Goal: Complete application form: Complete application form

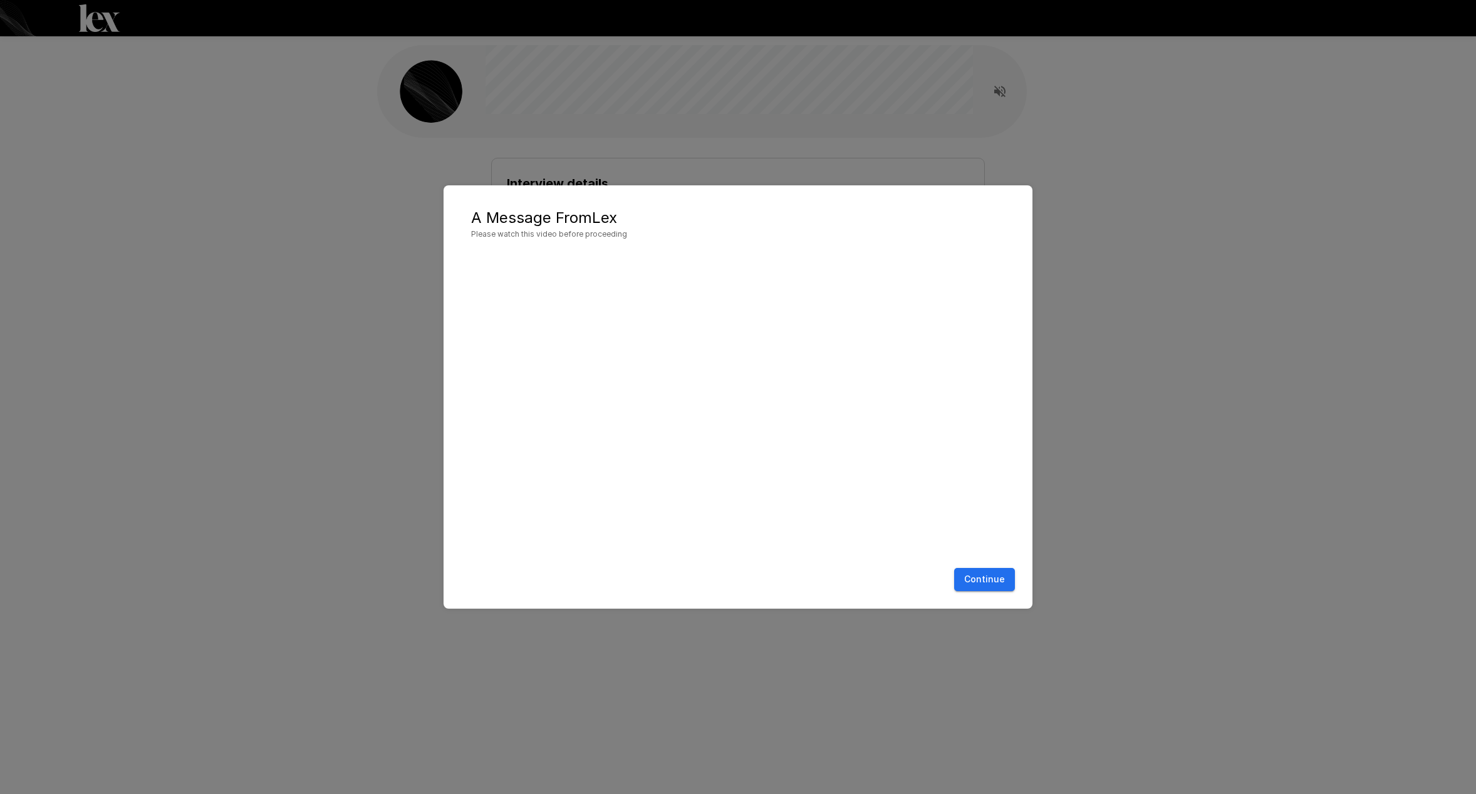
click at [982, 586] on button "Continue" at bounding box center [984, 579] width 61 height 23
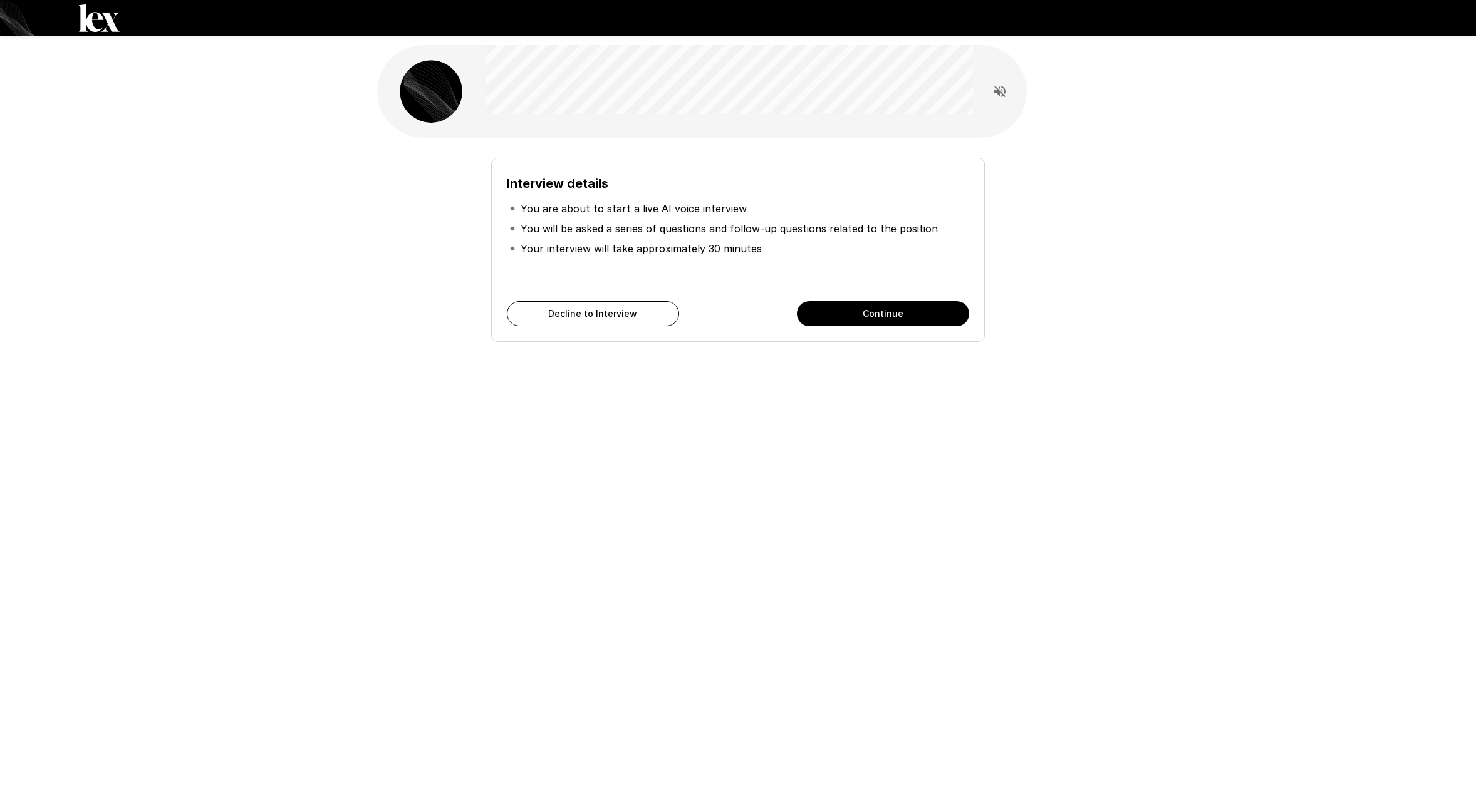
click at [905, 319] on button "Continue" at bounding box center [883, 313] width 172 height 25
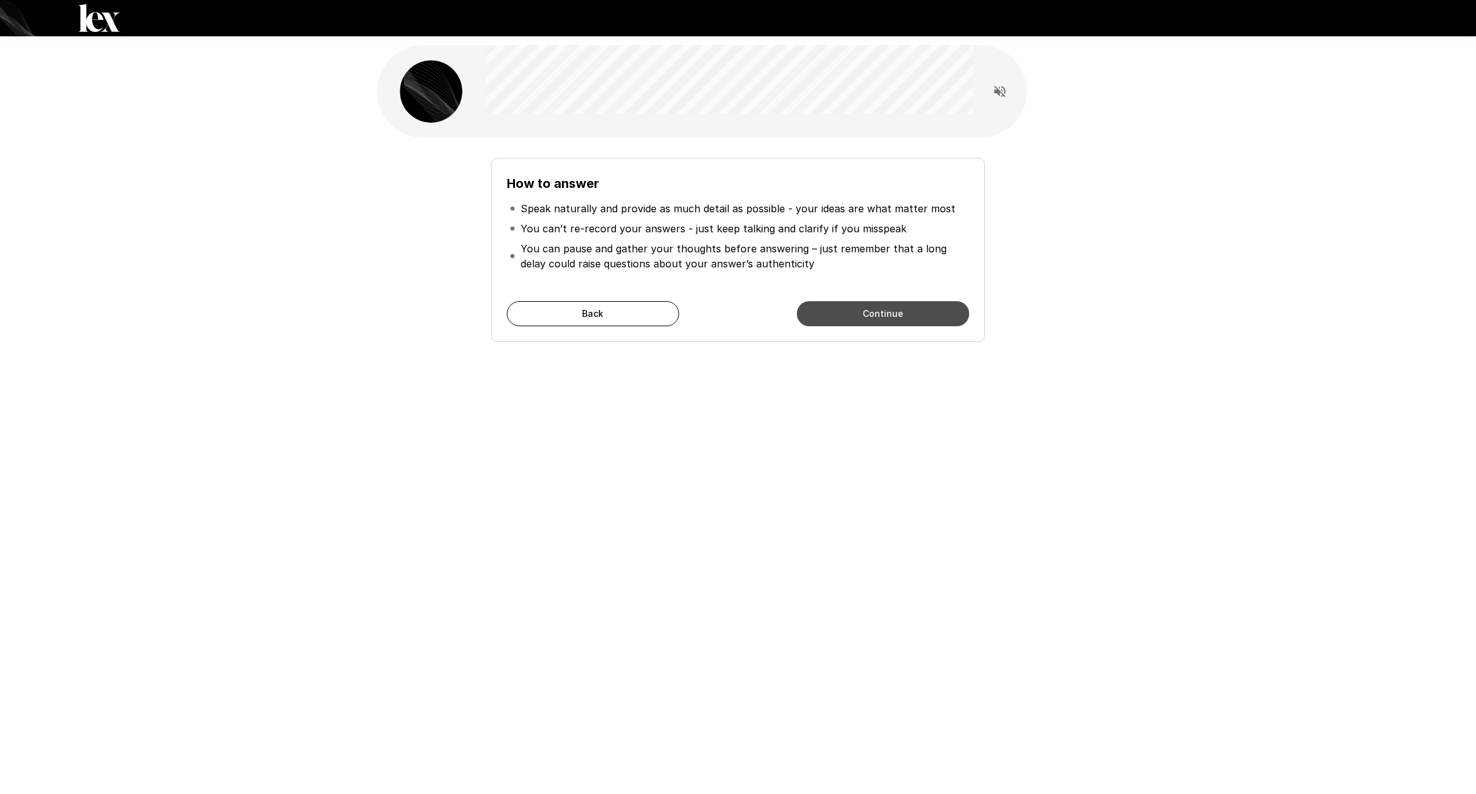
click at [905, 319] on button "Continue" at bounding box center [883, 313] width 172 height 25
click at [905, 319] on button "Start My Interview" at bounding box center [883, 313] width 172 height 25
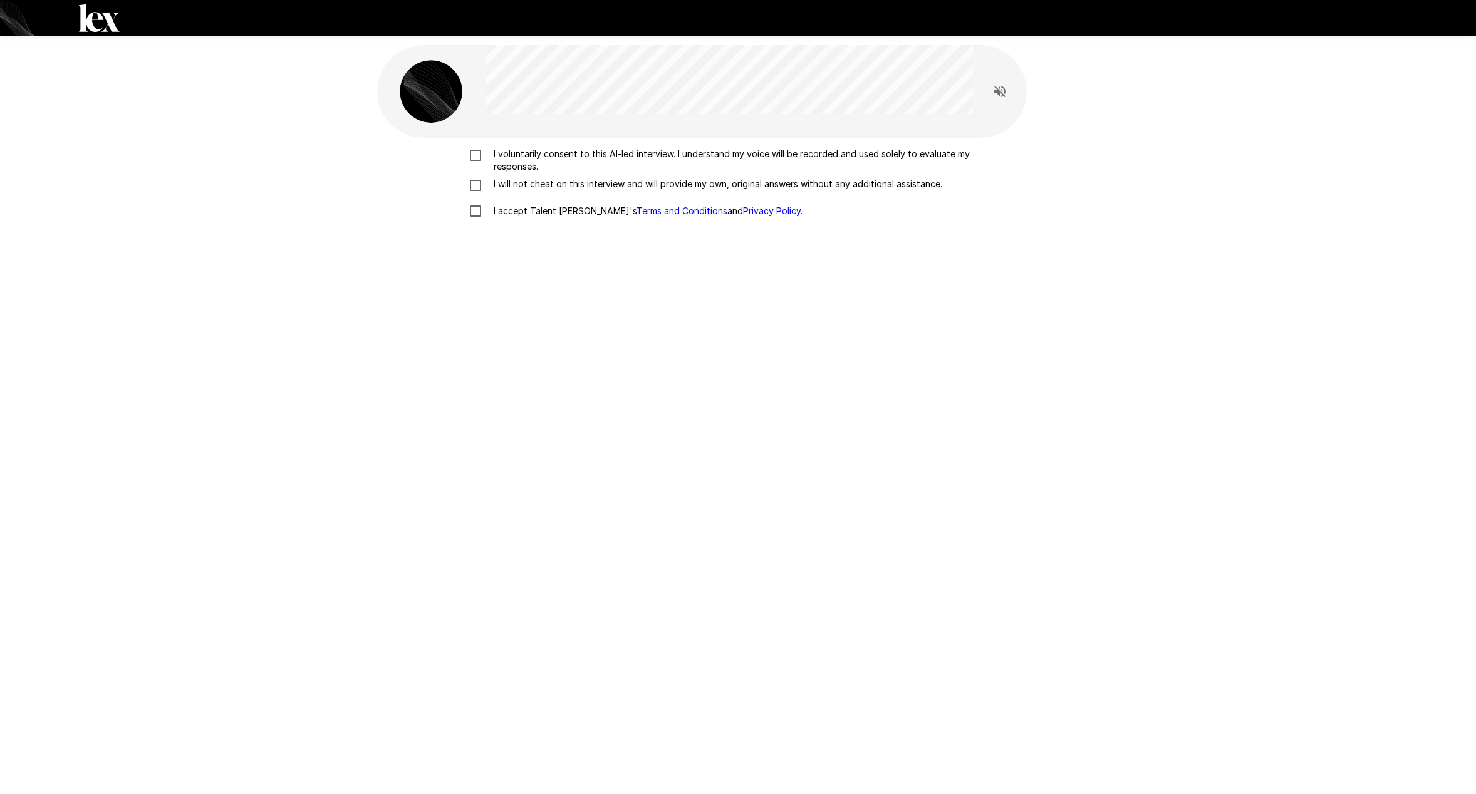
click at [494, 156] on p "I voluntarily consent to this AI-led interview. I understand my voice will be r…" at bounding box center [751, 160] width 525 height 25
click at [491, 175] on div "I voluntarily consent to this AI-led interview. I understand my voice will be r…" at bounding box center [738, 186] width 712 height 76
click at [489, 185] on p "I will not cheat on this interview and will provide my own, original answers wi…" at bounding box center [716, 184] width 454 height 13
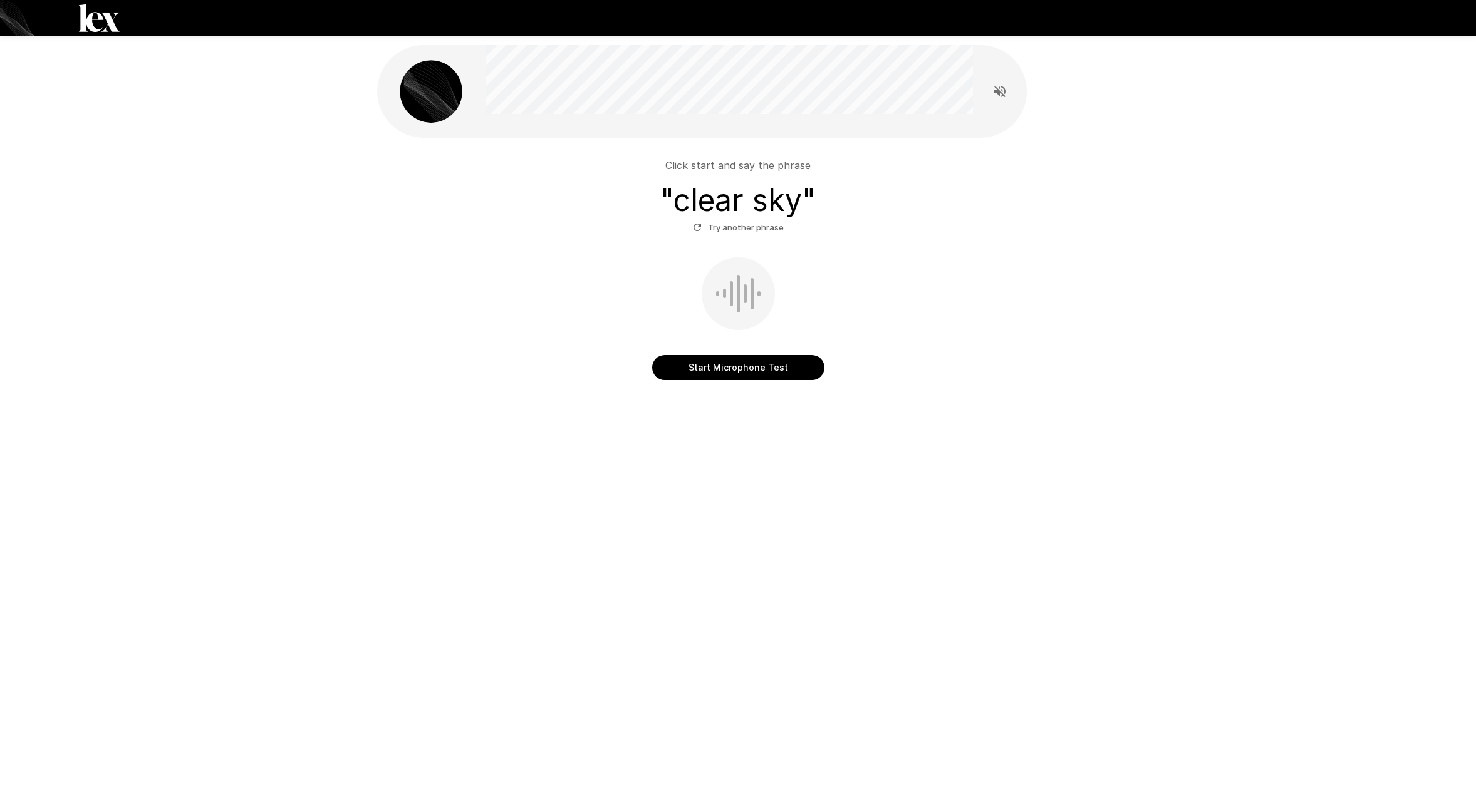
click at [739, 374] on button "Start Microphone Test" at bounding box center [738, 367] width 172 height 25
click at [739, 373] on button "Stop & Submit" at bounding box center [738, 367] width 172 height 25
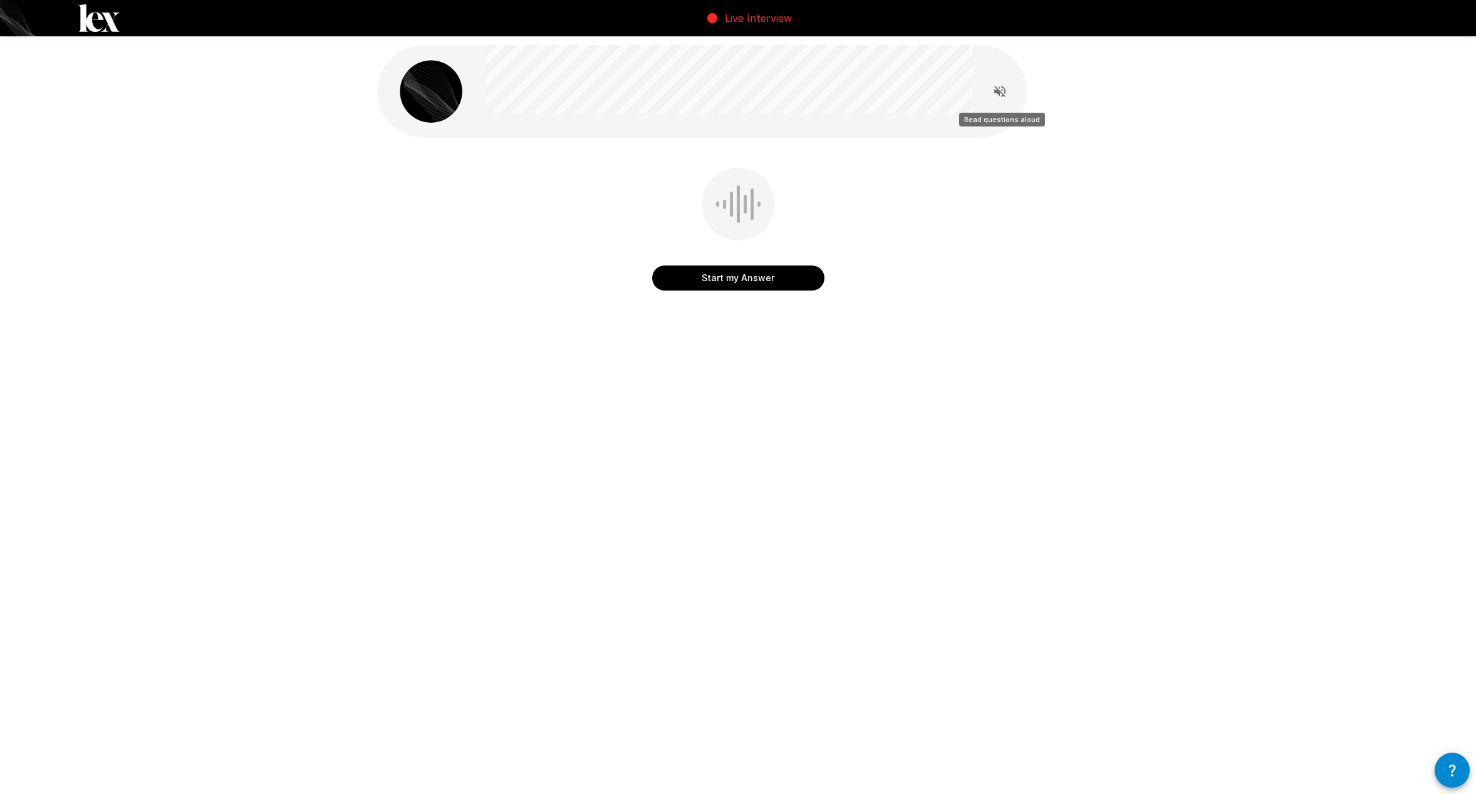
click at [1007, 88] on icon "Read questions aloud" at bounding box center [999, 91] width 15 height 15
click at [682, 276] on button "Start my Answer" at bounding box center [738, 278] width 172 height 25
click at [682, 276] on button "Stop & Submit" at bounding box center [738, 278] width 172 height 25
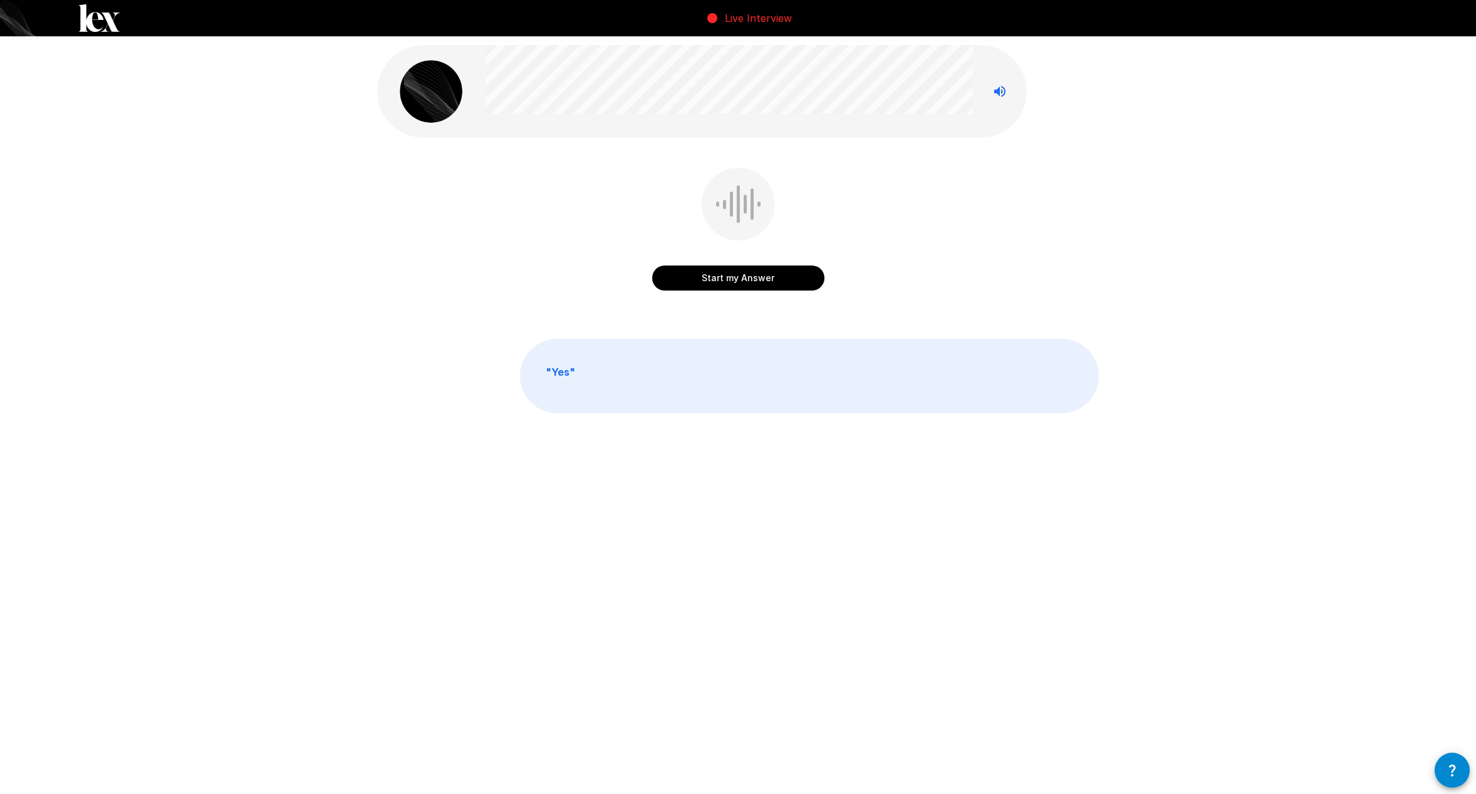
click at [1450, 772] on icon "button" at bounding box center [1452, 770] width 15 height 15
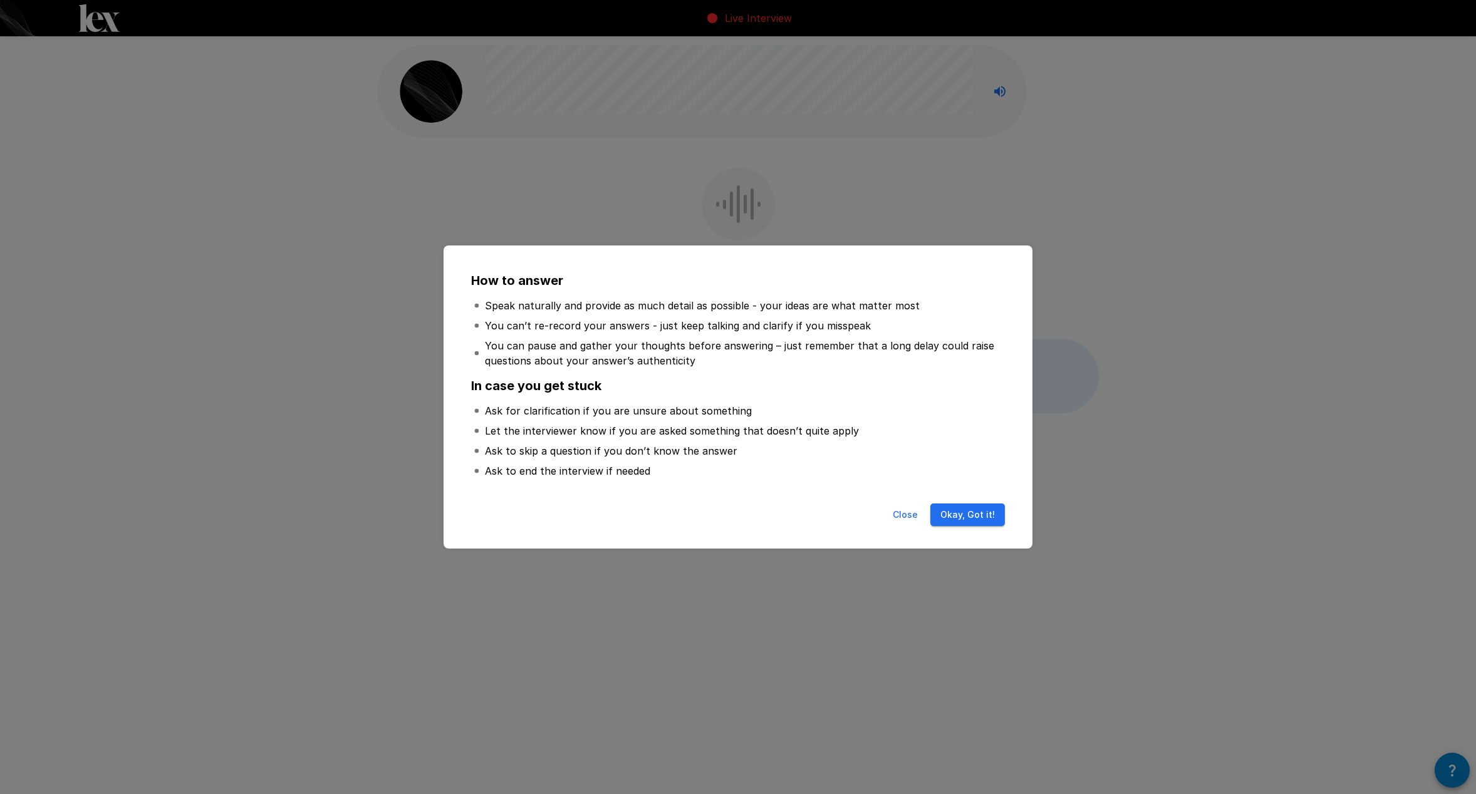
click at [965, 516] on button "Okay, Got it!" at bounding box center [967, 515] width 75 height 23
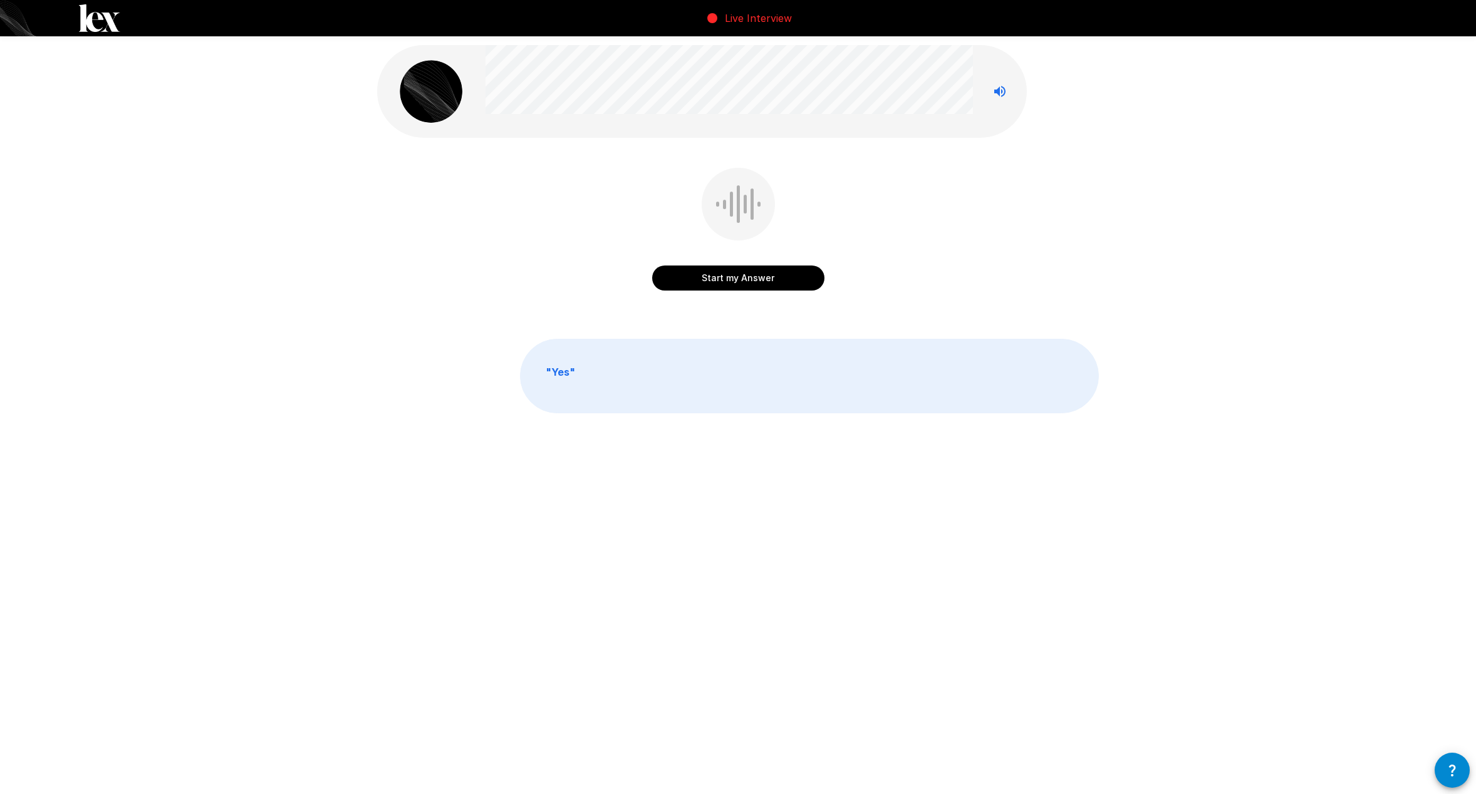
click at [748, 281] on button "Start my Answer" at bounding box center [738, 278] width 172 height 25
click at [736, 282] on button "Stop & Submit" at bounding box center [738, 278] width 172 height 25
click at [736, 282] on button "Start my Answer" at bounding box center [738, 278] width 172 height 25
click at [749, 276] on button "Stop & Submit" at bounding box center [738, 278] width 172 height 25
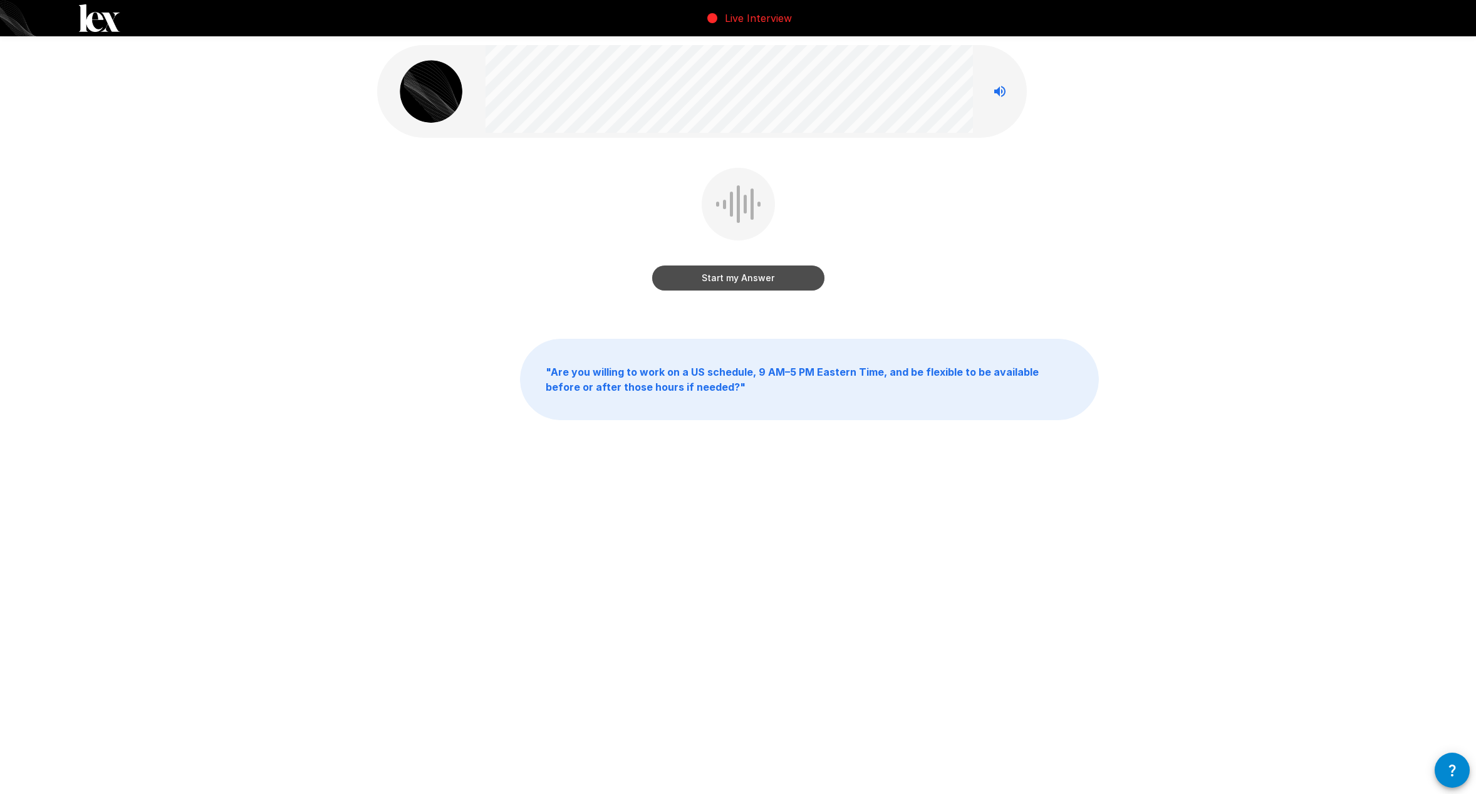
click at [721, 274] on button "Start my Answer" at bounding box center [738, 278] width 172 height 25
click at [745, 274] on button "Stop & Submit" at bounding box center [738, 278] width 172 height 25
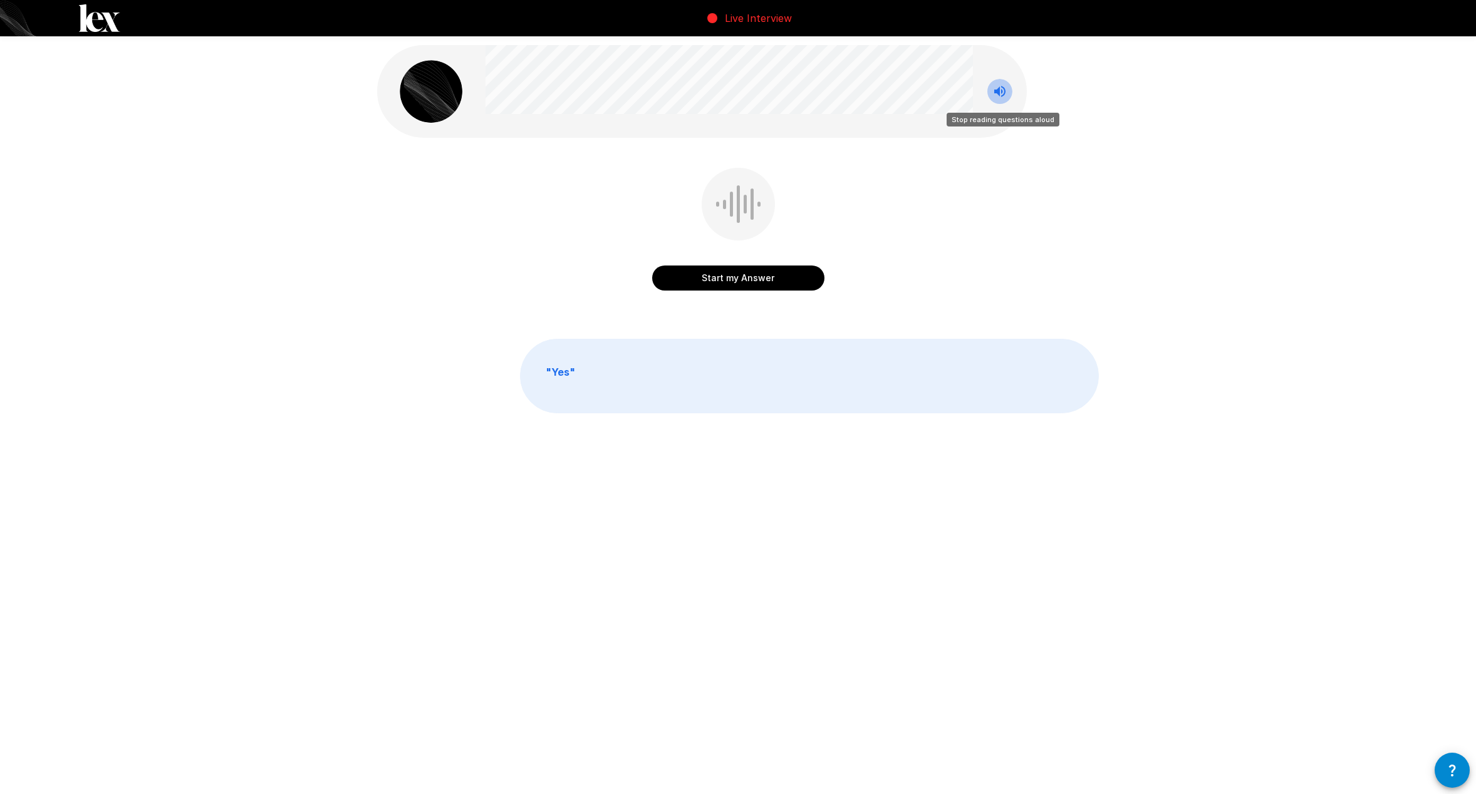
click at [1002, 93] on icon "Stop reading questions aloud" at bounding box center [999, 91] width 15 height 15
click at [713, 278] on button "Start my Answer" at bounding box center [738, 278] width 172 height 25
click at [700, 282] on button "Stop & Submit" at bounding box center [738, 278] width 172 height 25
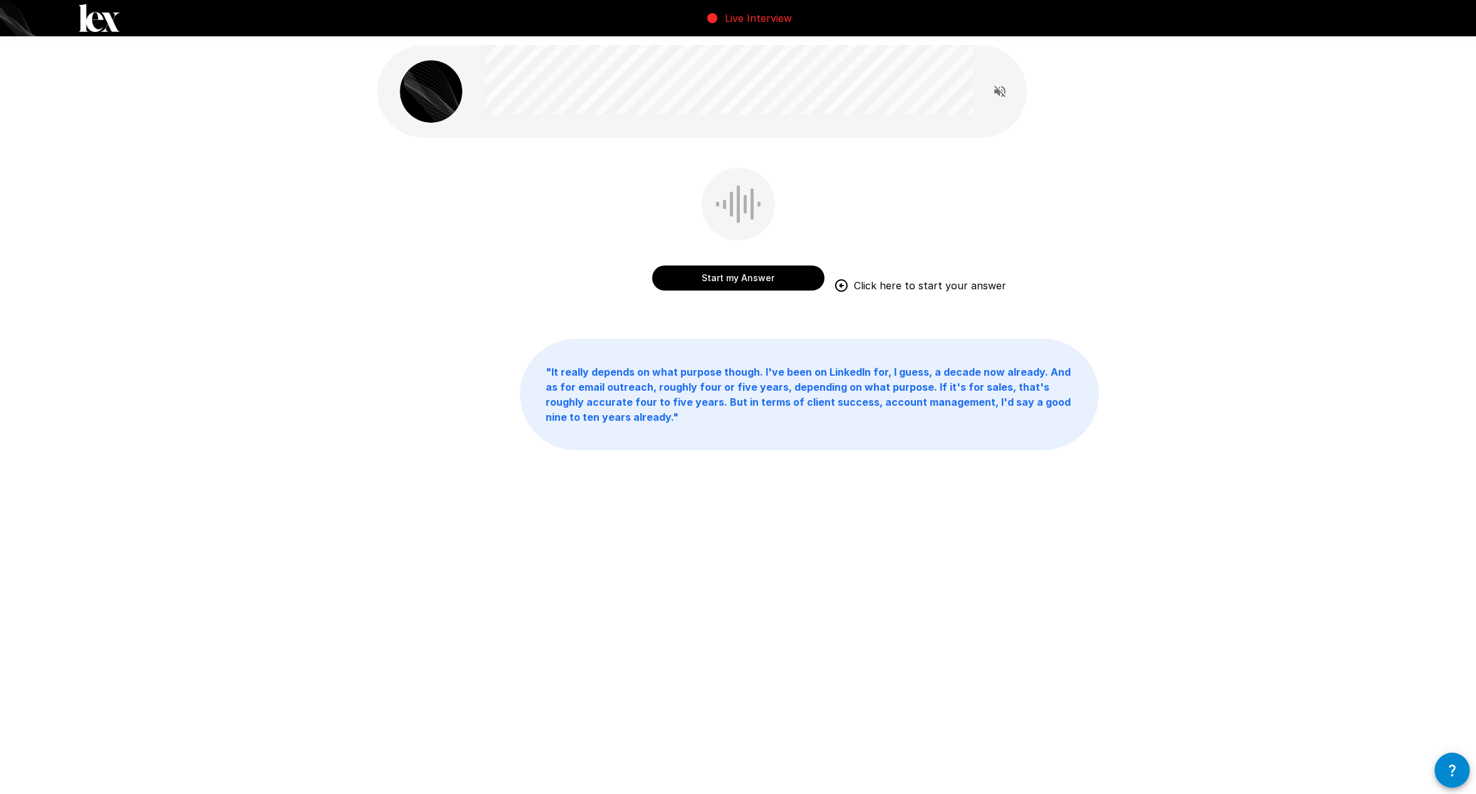
click at [755, 280] on button "Start my Answer" at bounding box center [738, 278] width 172 height 25
click at [755, 280] on button "Stop & Submit" at bounding box center [738, 278] width 172 height 25
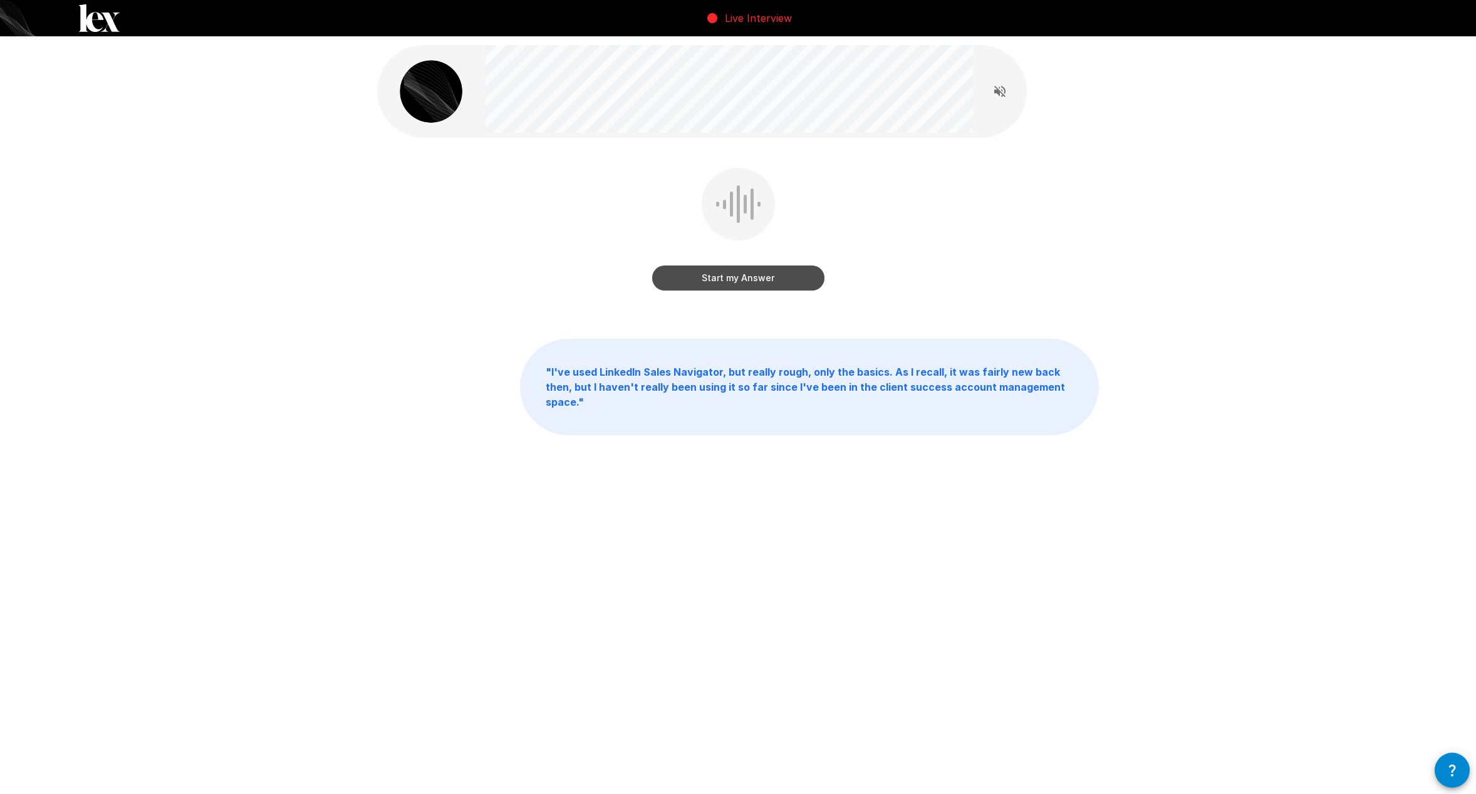
click at [706, 277] on button "Start my Answer" at bounding box center [738, 278] width 172 height 25
click at [706, 277] on button "Stop & Submit" at bounding box center [738, 278] width 172 height 25
click at [740, 282] on button "Start my Answer" at bounding box center [738, 278] width 172 height 25
click at [753, 283] on button "Stop & Submit" at bounding box center [738, 278] width 172 height 25
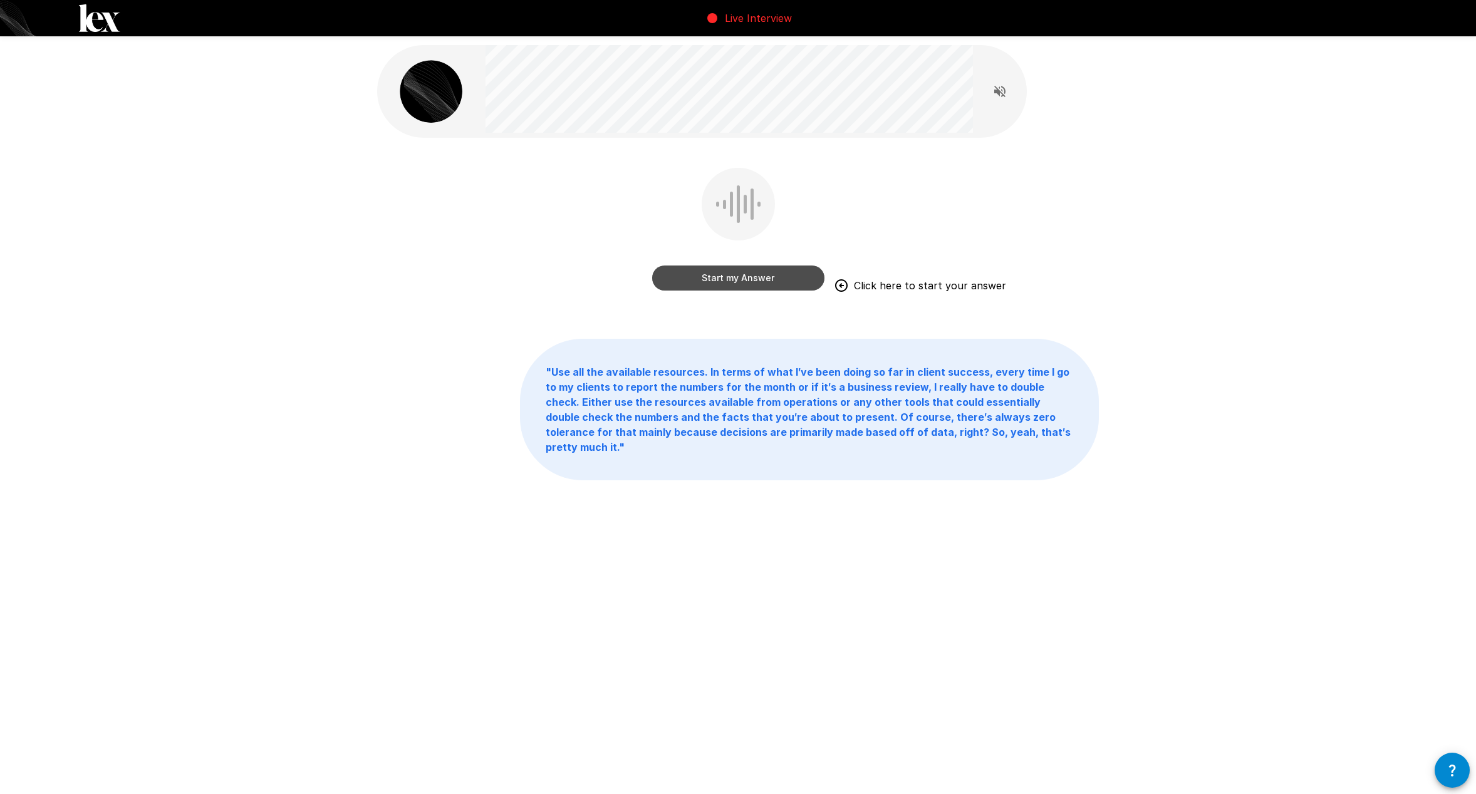
click at [789, 283] on button "Start my Answer" at bounding box center [738, 278] width 172 height 25
click at [789, 283] on button "Stop & Submit" at bounding box center [738, 278] width 172 height 25
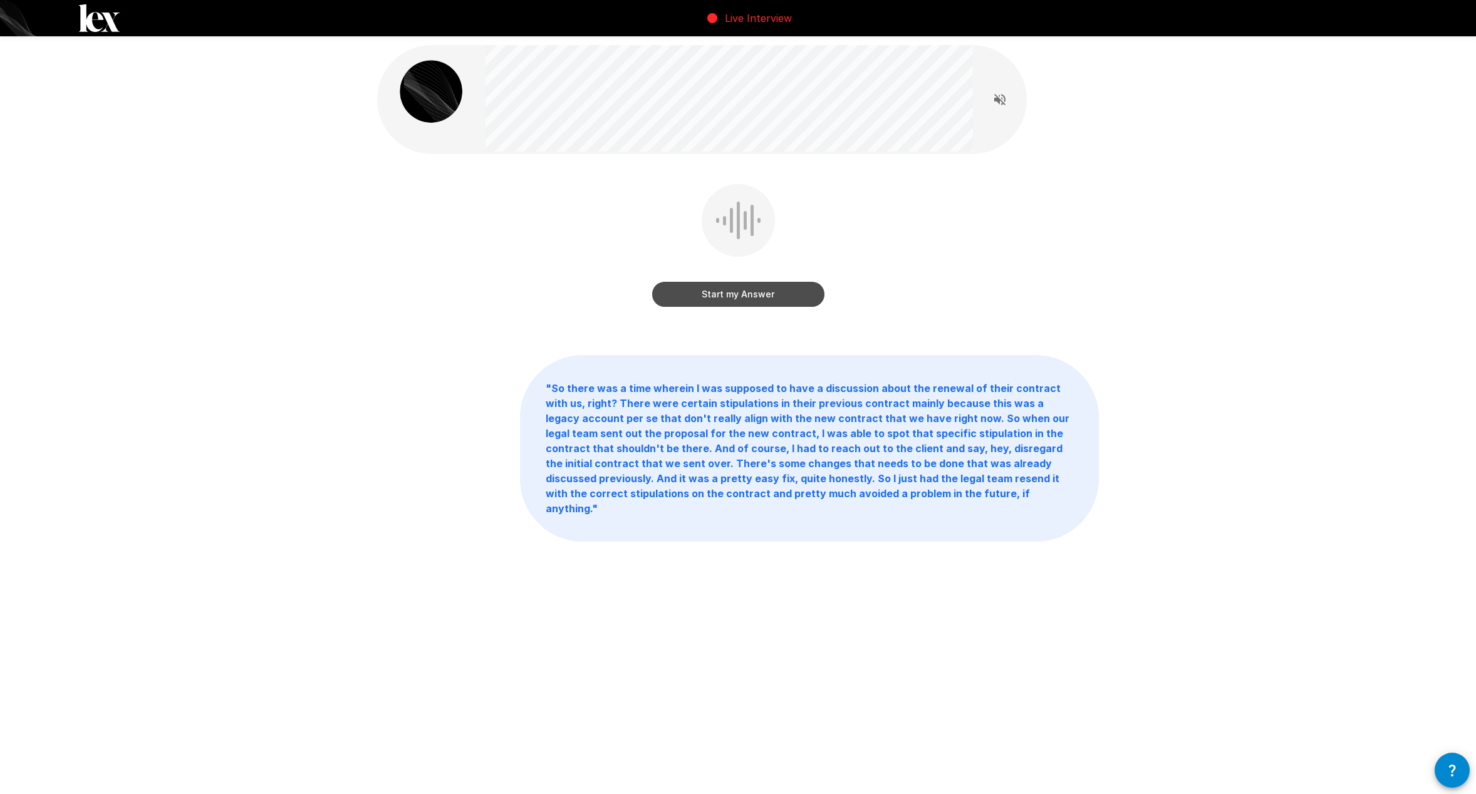
click at [785, 297] on button "Start my Answer" at bounding box center [738, 294] width 172 height 25
click at [745, 290] on button "Stop & Submit" at bounding box center [738, 294] width 172 height 25
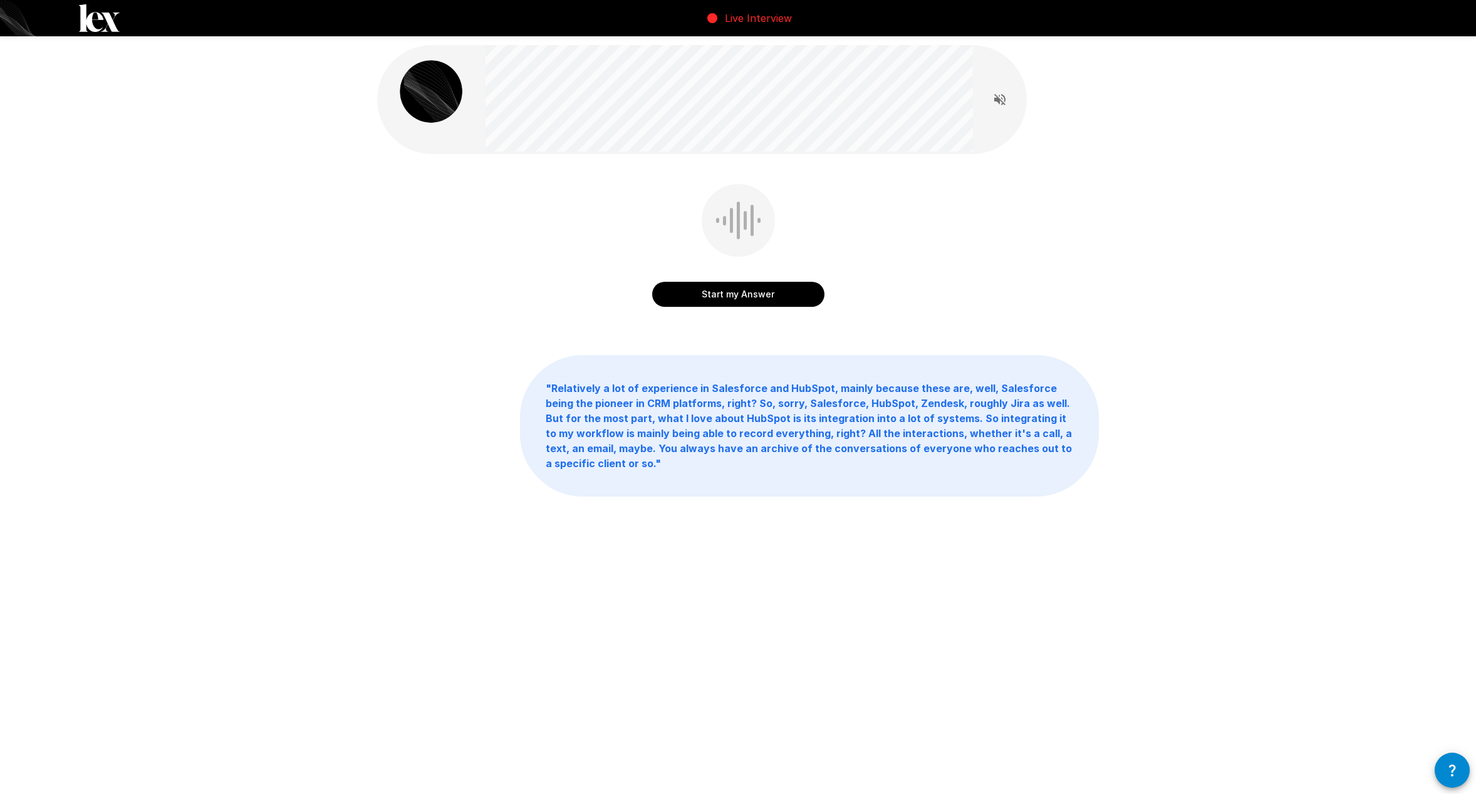
click at [745, 290] on button "Start my Answer" at bounding box center [738, 294] width 172 height 25
click at [692, 299] on button "Stop & Submit" at bounding box center [738, 294] width 172 height 25
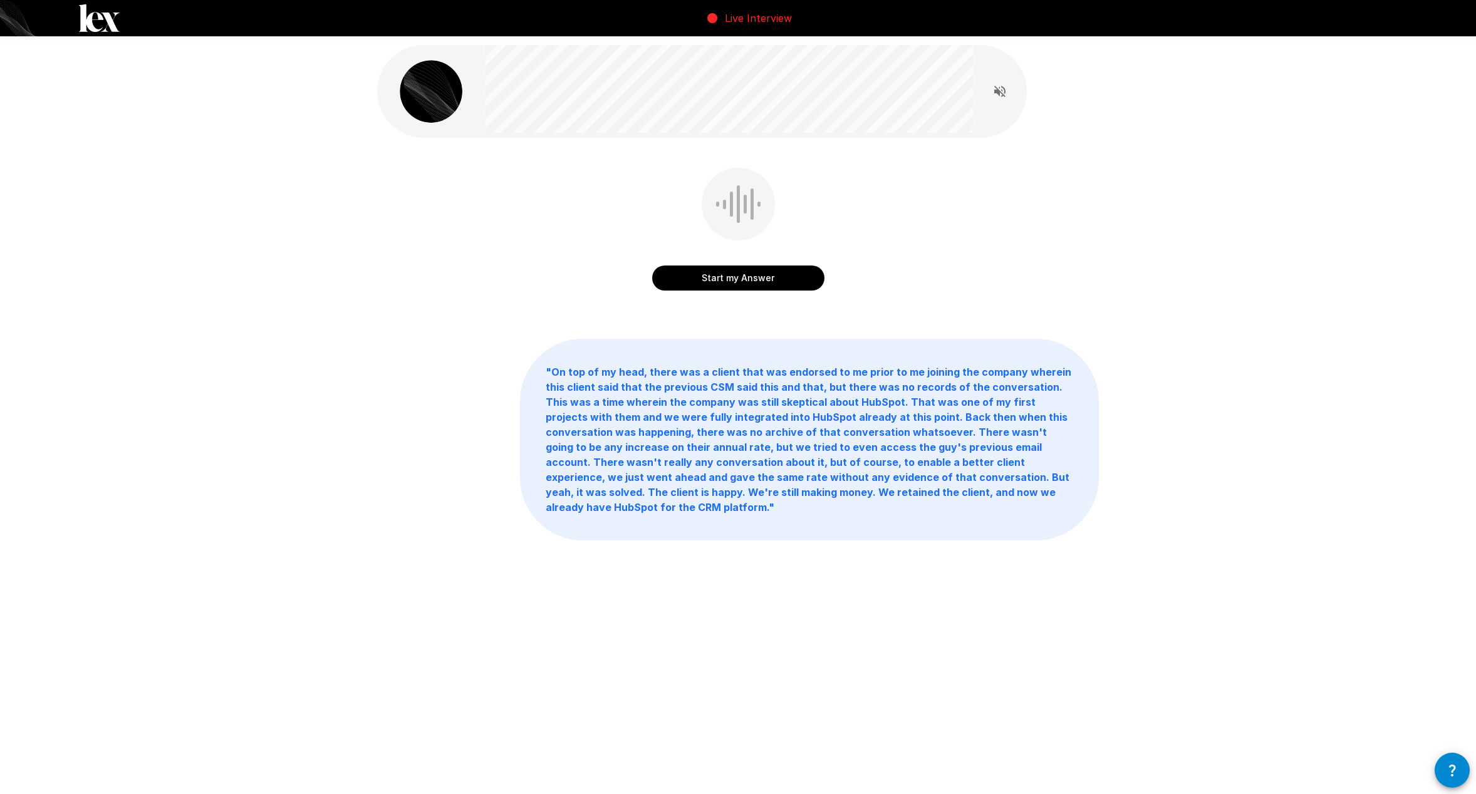
click at [712, 275] on button "Start my Answer" at bounding box center [738, 278] width 172 height 25
click at [704, 277] on button "Stop & Submit" at bounding box center [738, 278] width 172 height 25
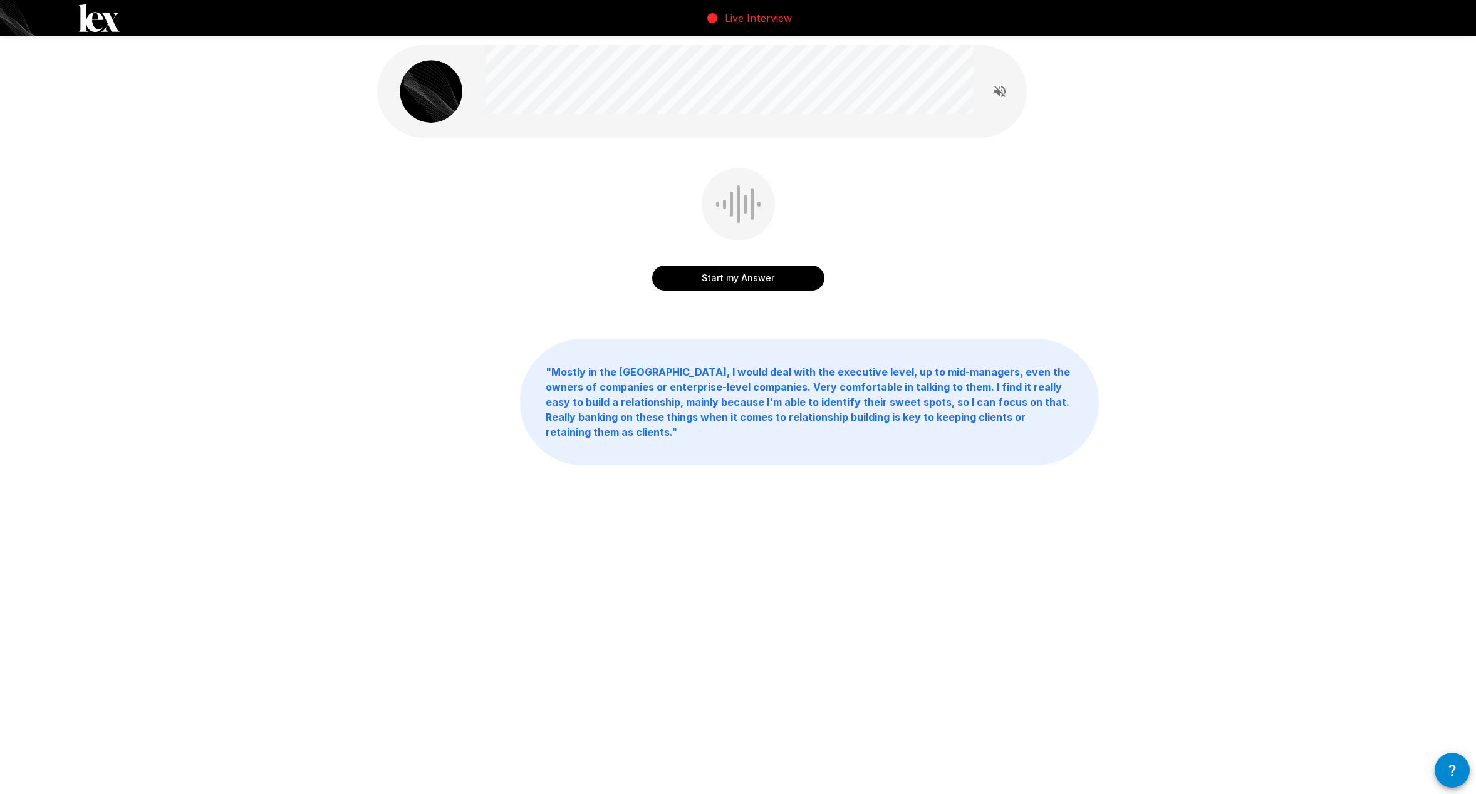
click at [749, 276] on button "Start my Answer" at bounding box center [738, 278] width 172 height 25
click at [696, 277] on button "Stop & Submit" at bounding box center [738, 278] width 172 height 25
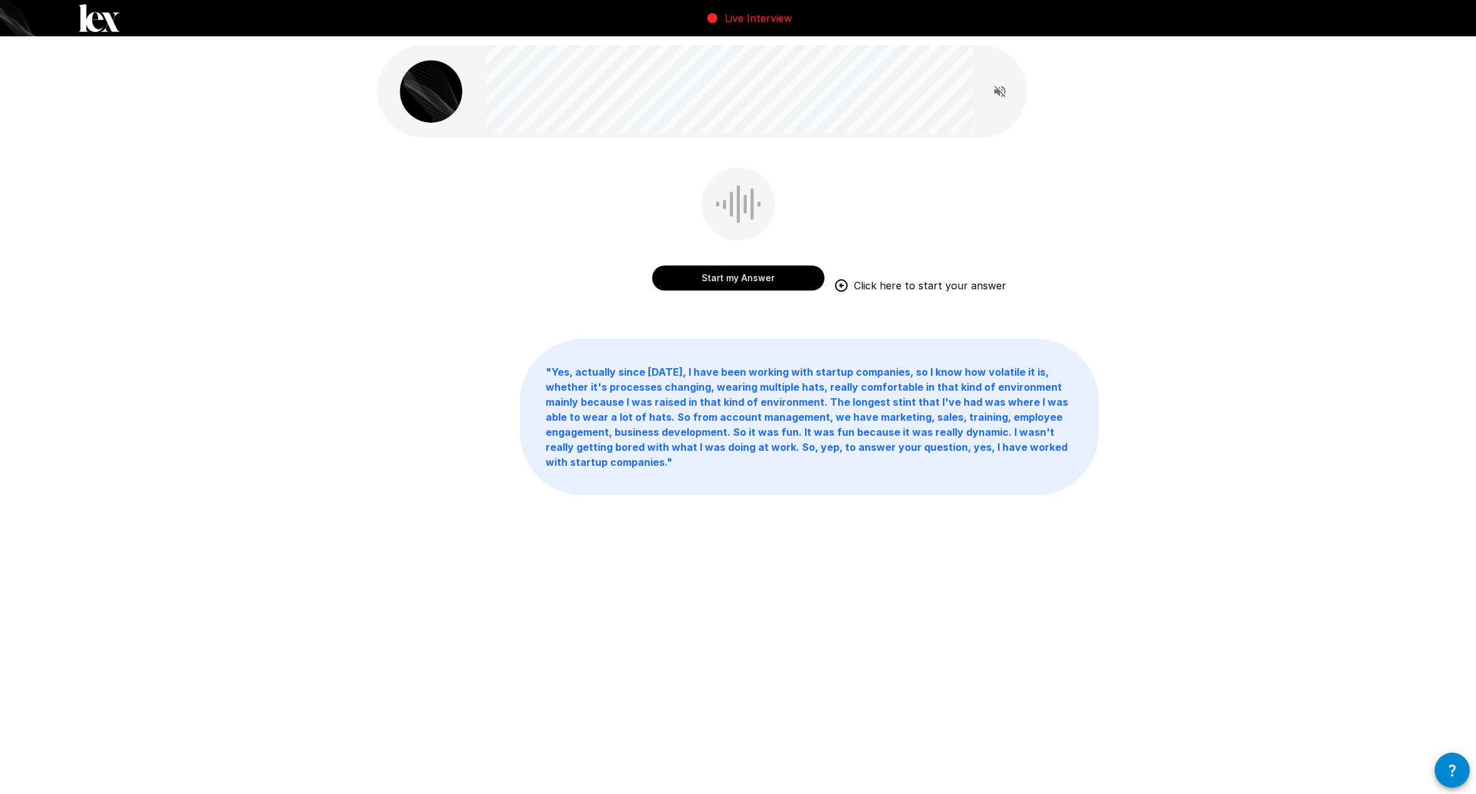
click at [696, 277] on button "Start my Answer" at bounding box center [738, 278] width 172 height 25
click at [731, 260] on div "Stop & Submit" at bounding box center [738, 266] width 172 height 50
click at [730, 273] on button "Stop & Submit" at bounding box center [738, 278] width 172 height 25
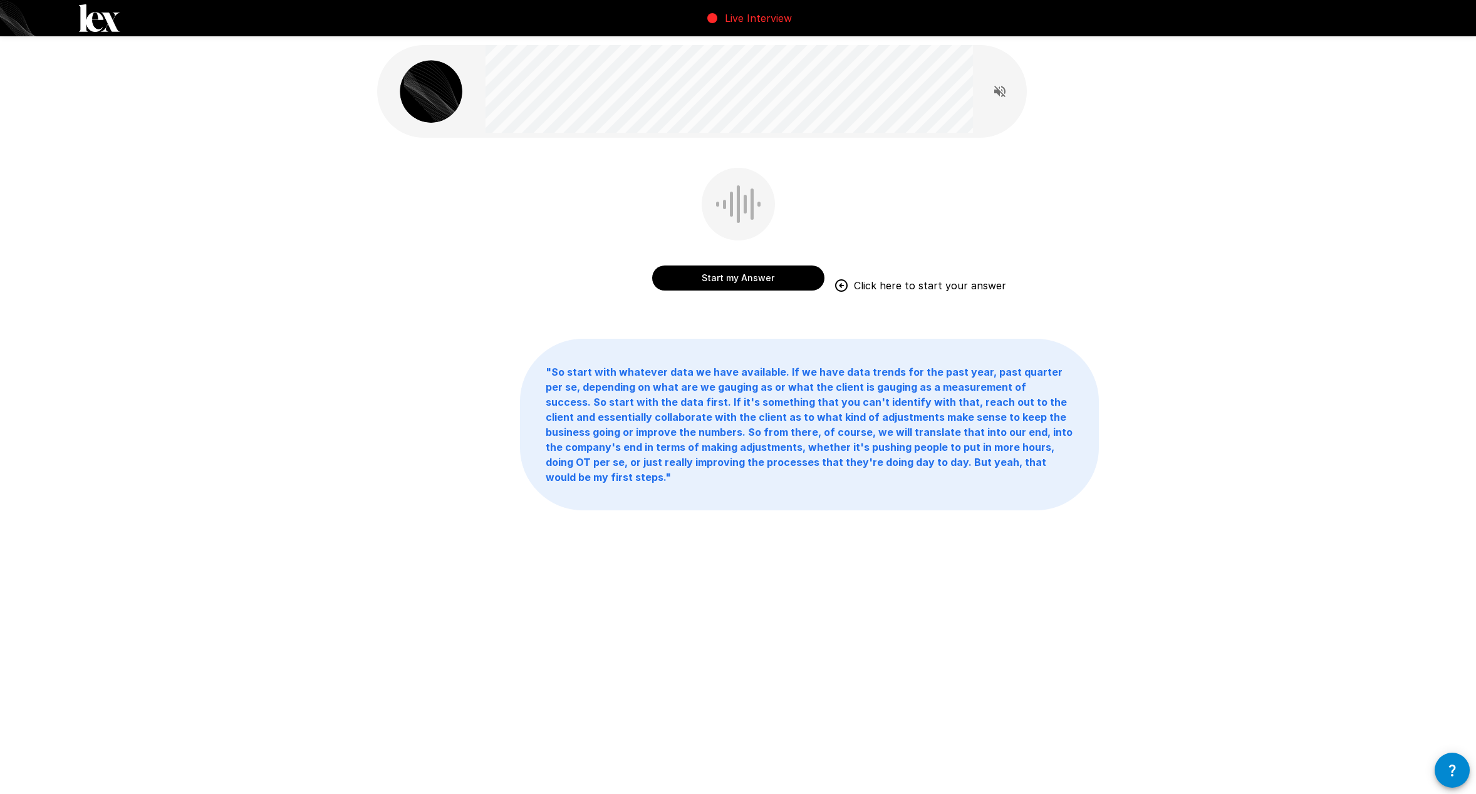
click at [730, 273] on button "Start my Answer" at bounding box center [738, 278] width 172 height 25
click at [730, 269] on button "Stop & Submit" at bounding box center [738, 278] width 172 height 25
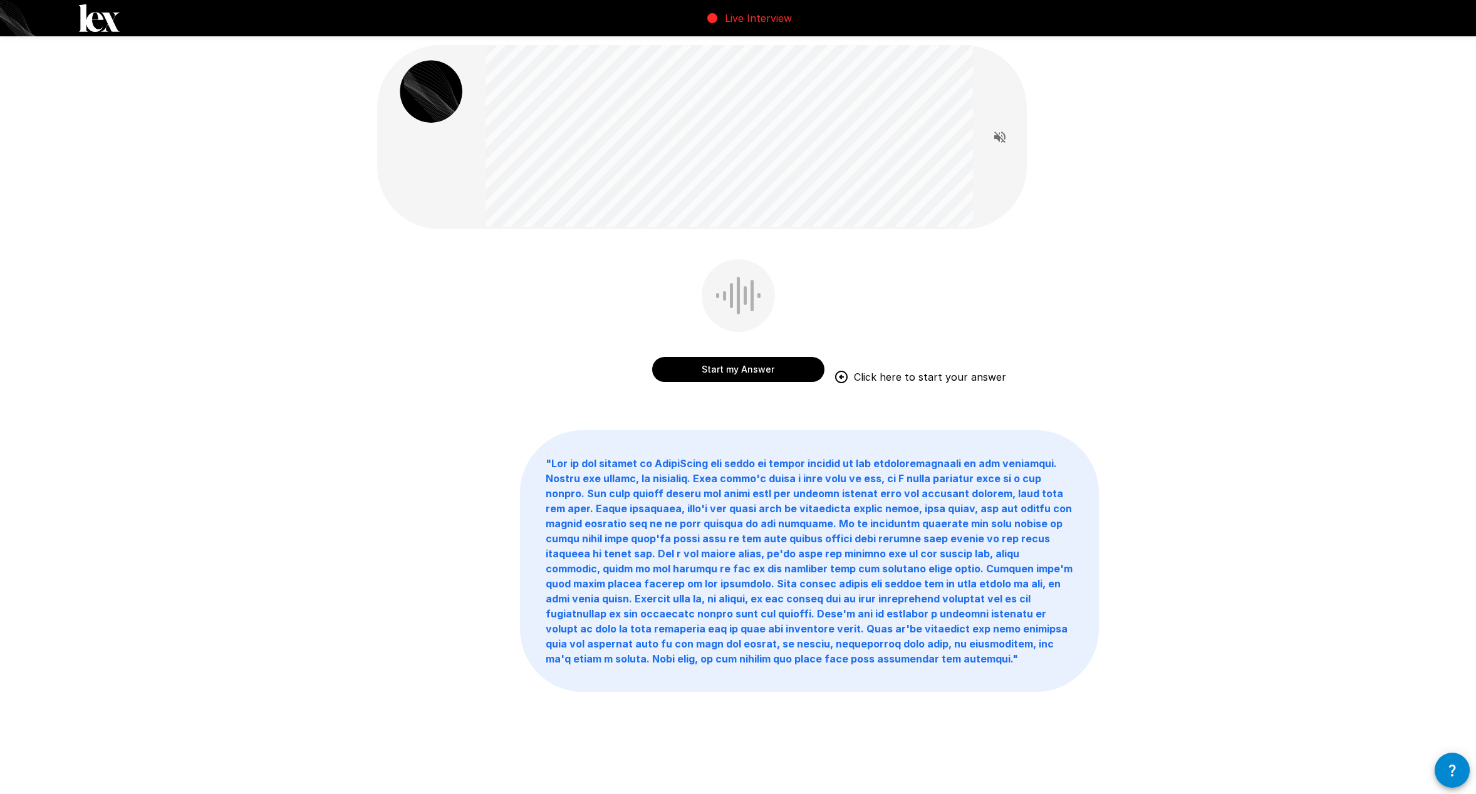
click at [744, 372] on button "Start my Answer" at bounding box center [738, 369] width 172 height 25
click at [744, 372] on button "Stop & Submit" at bounding box center [738, 369] width 172 height 25
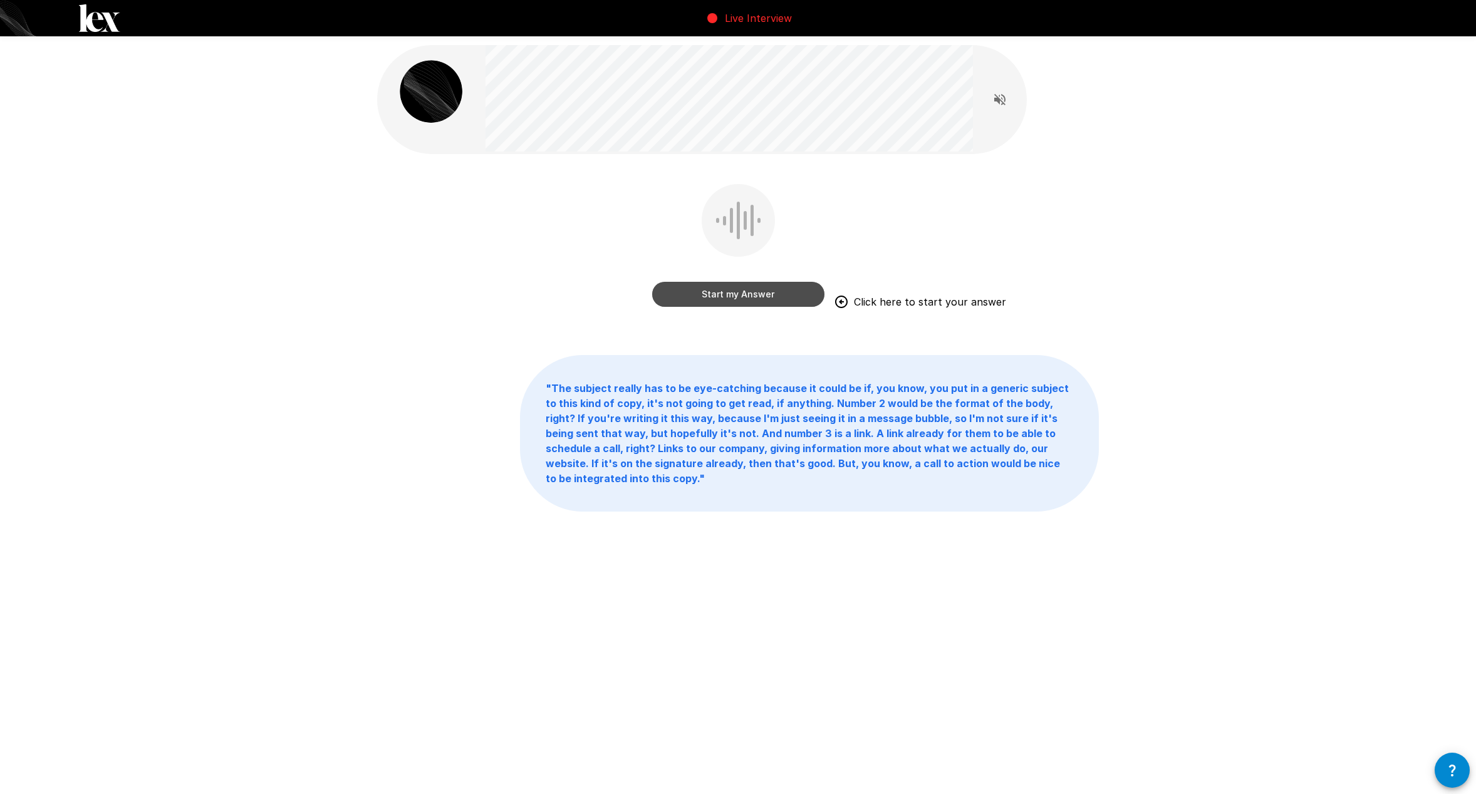
click at [777, 294] on button "Start my Answer" at bounding box center [738, 294] width 172 height 25
click at [771, 284] on button "Stop & Submit" at bounding box center [738, 294] width 172 height 25
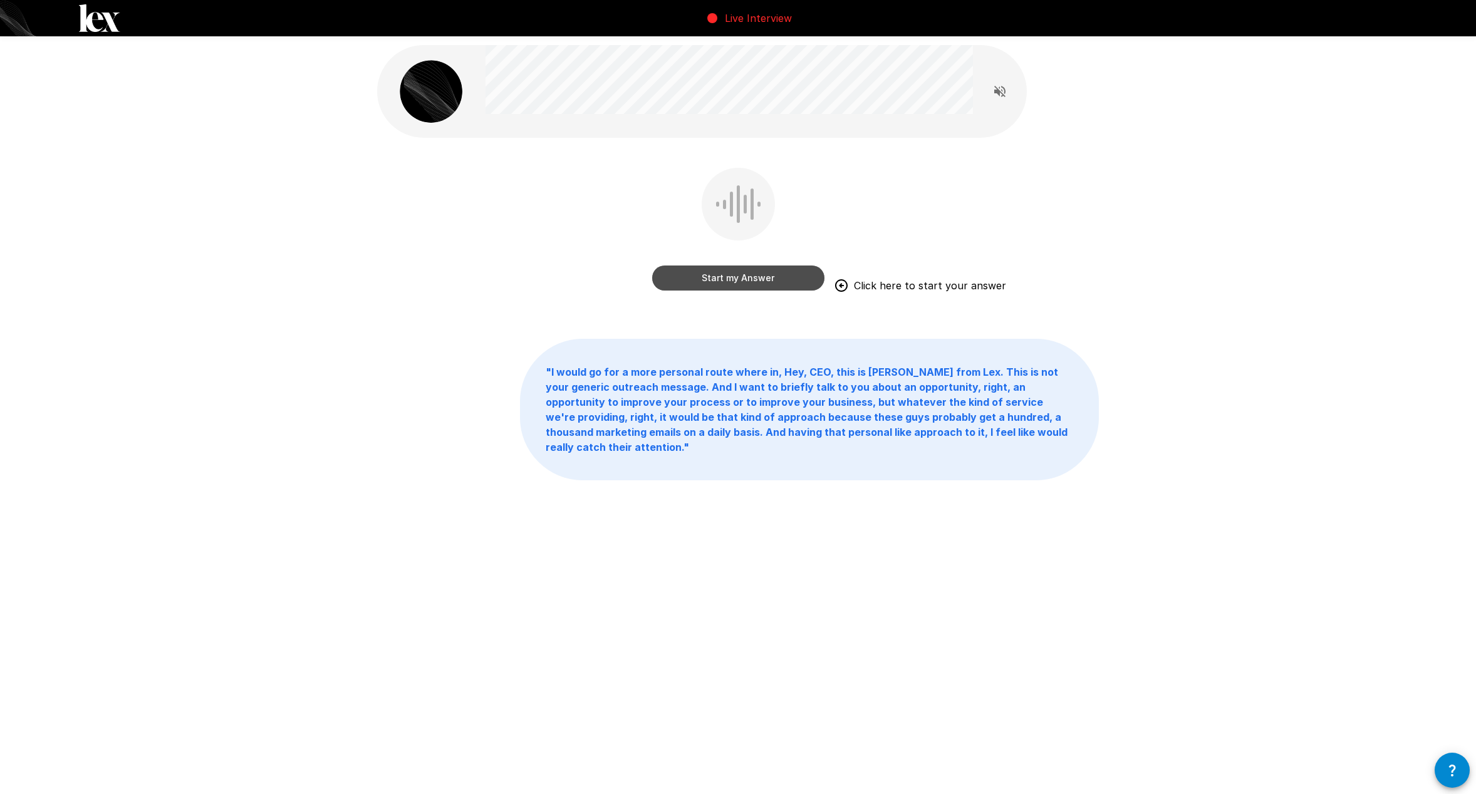
click at [747, 276] on button "Start my Answer" at bounding box center [738, 278] width 172 height 25
click at [727, 284] on button "Stop & Submit" at bounding box center [738, 278] width 172 height 25
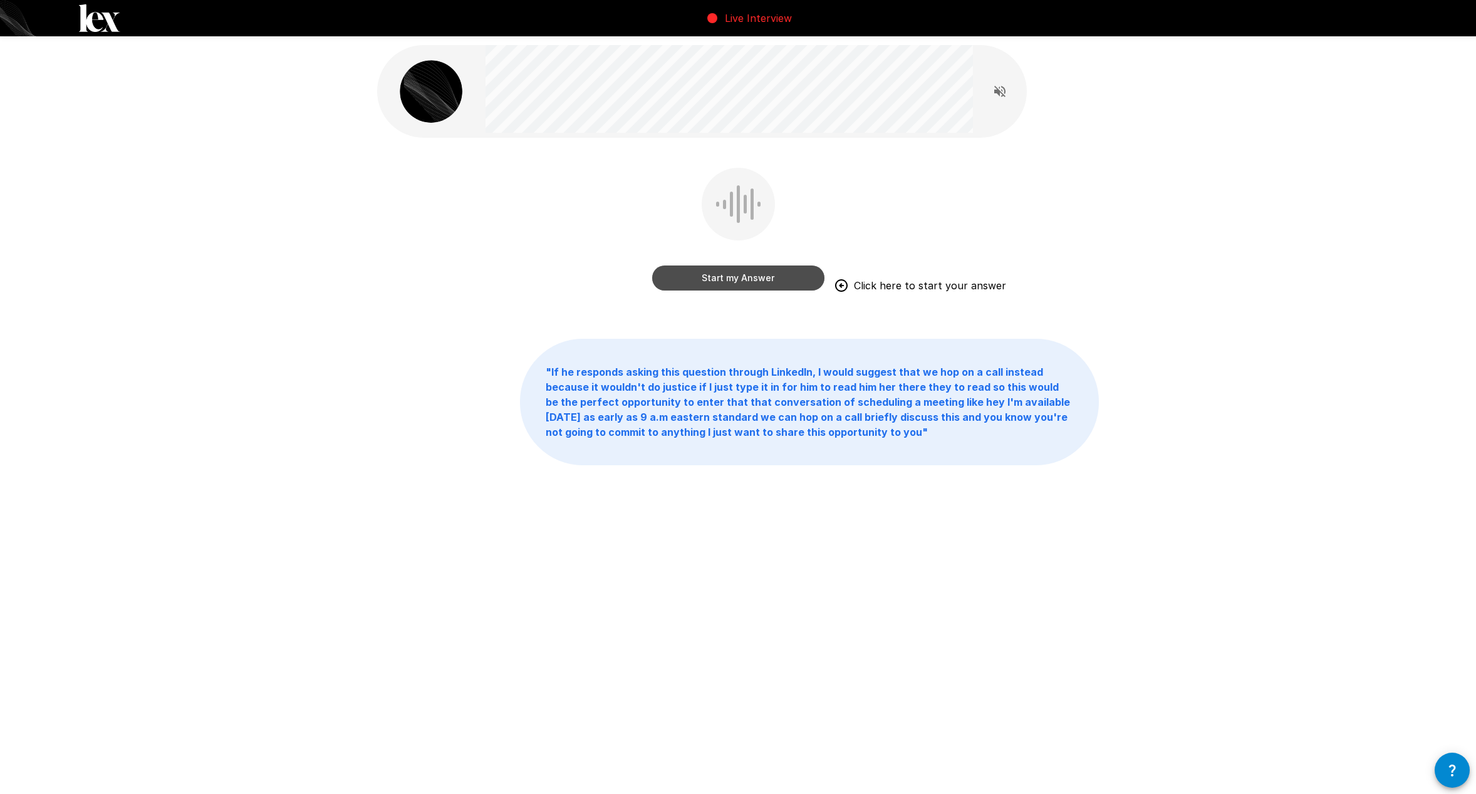
click at [789, 281] on button "Start my Answer" at bounding box center [738, 278] width 172 height 25
click at [784, 284] on button "Stop & Submit" at bounding box center [738, 278] width 172 height 25
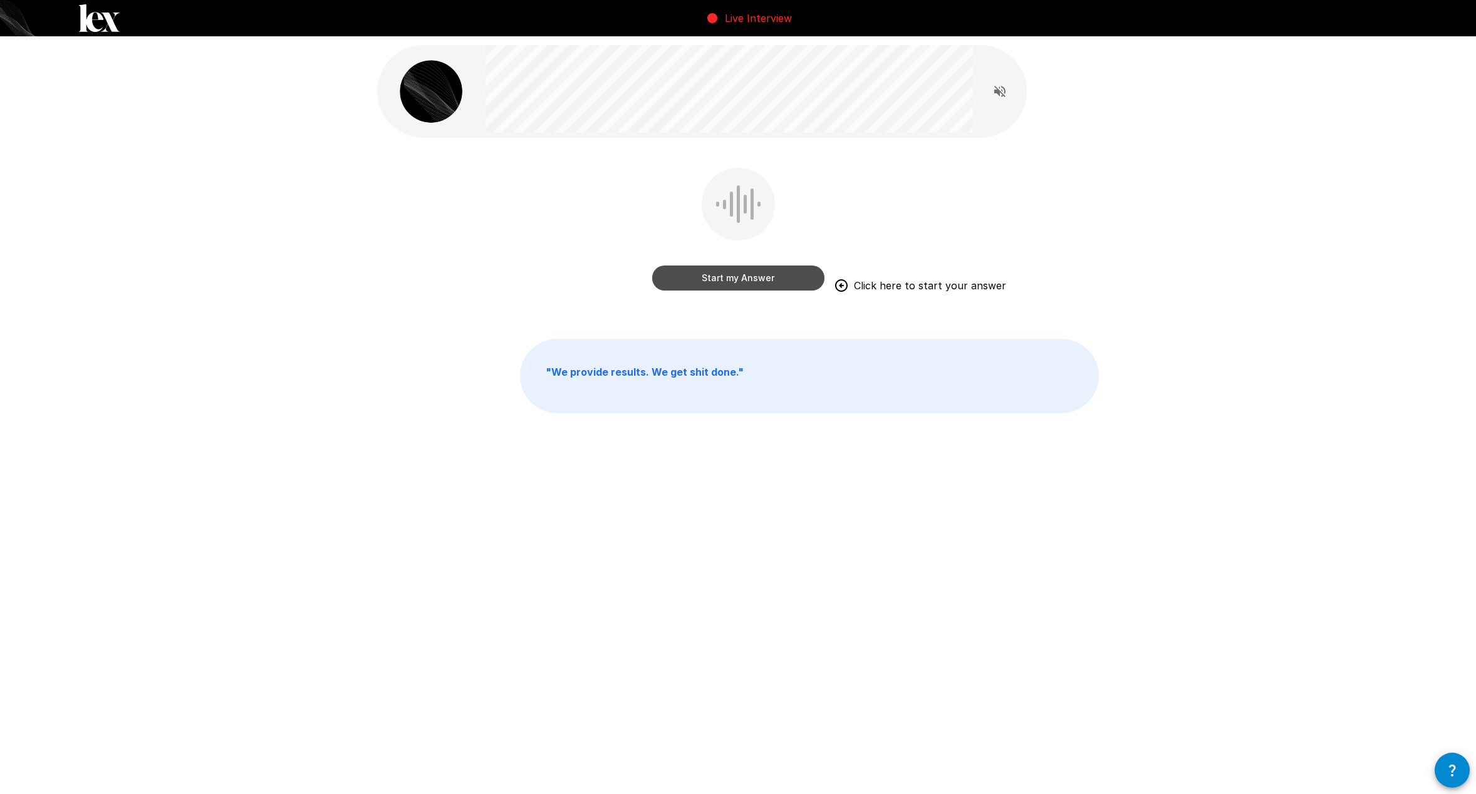
click at [712, 278] on button "Start my Answer" at bounding box center [738, 278] width 172 height 25
click at [752, 281] on button "Stop & Submit" at bounding box center [738, 278] width 172 height 25
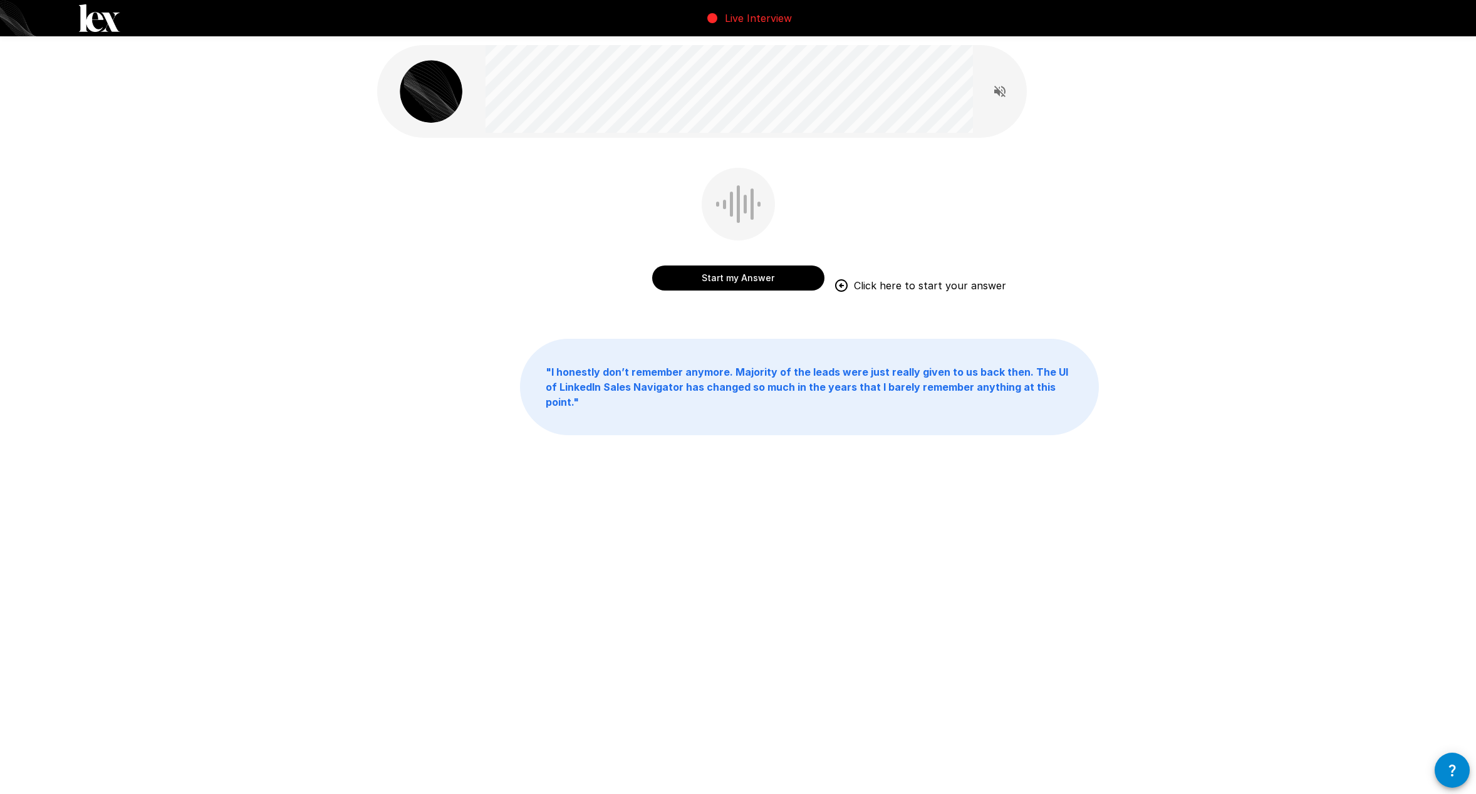
click at [777, 274] on button "Start my Answer" at bounding box center [738, 278] width 172 height 25
click at [777, 274] on button "Stop & Submit" at bounding box center [738, 278] width 172 height 25
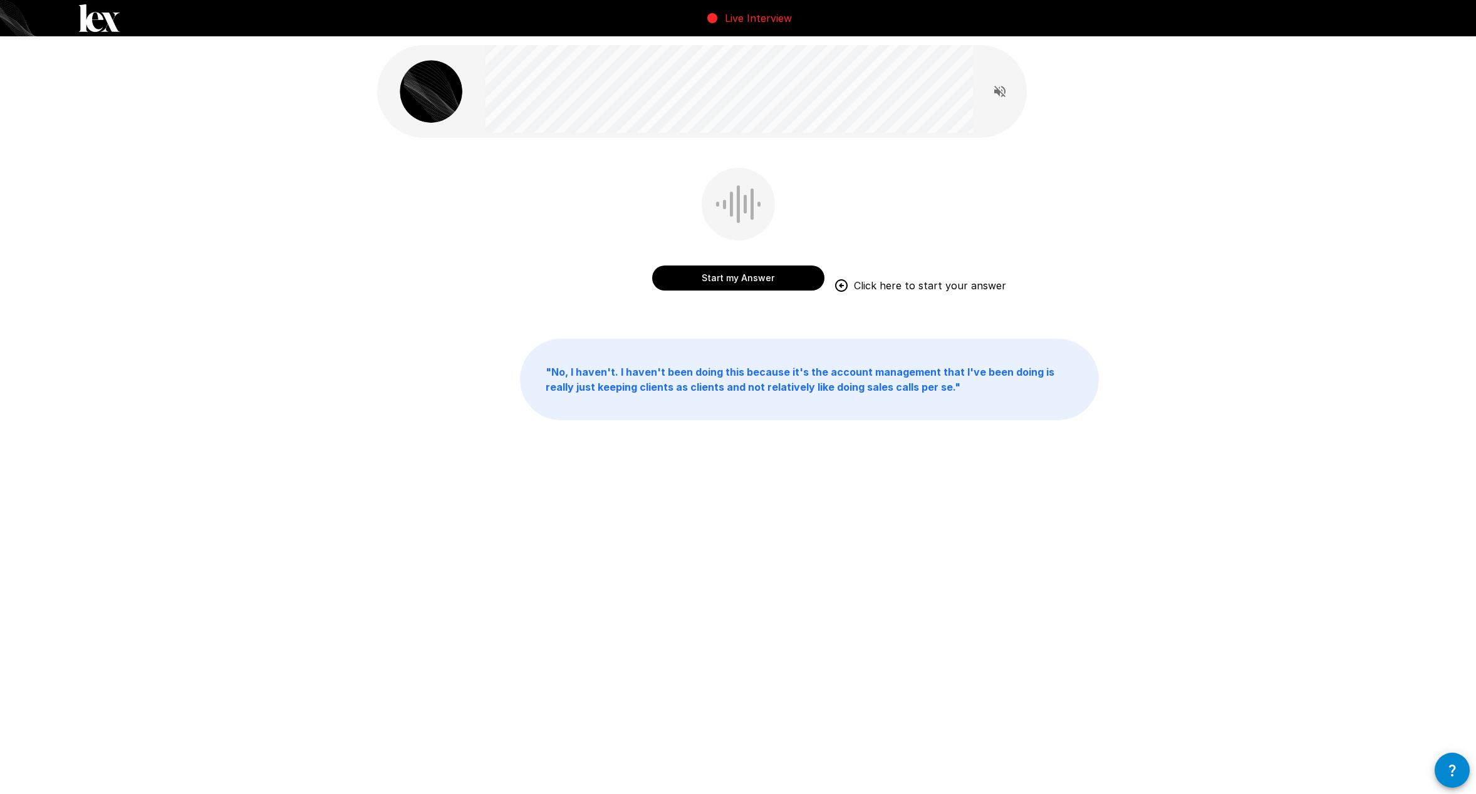
drag, startPoint x: 708, startPoint y: 284, endPoint x: 463, endPoint y: 266, distance: 245.7
click at [463, 266] on div "Start my Answer Click here to start your answer" at bounding box center [738, 238] width 722 height 141
click at [759, 273] on button "Start my Answer" at bounding box center [738, 278] width 172 height 25
click at [759, 273] on button "Stop & Submit" at bounding box center [738, 278] width 172 height 25
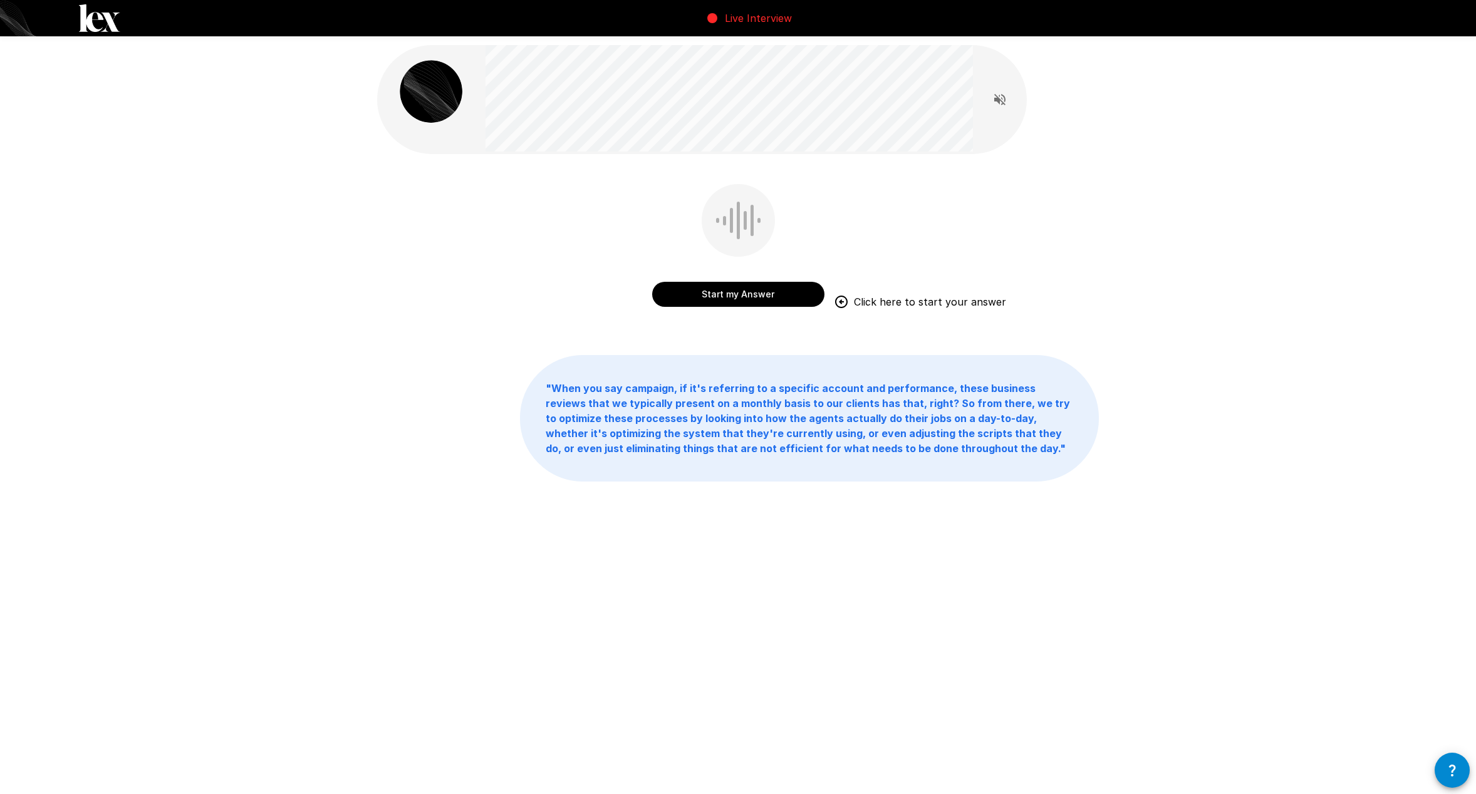
click at [688, 289] on button "Start my Answer" at bounding box center [738, 294] width 172 height 25
click at [783, 285] on button "Stop & Submit" at bounding box center [738, 294] width 172 height 25
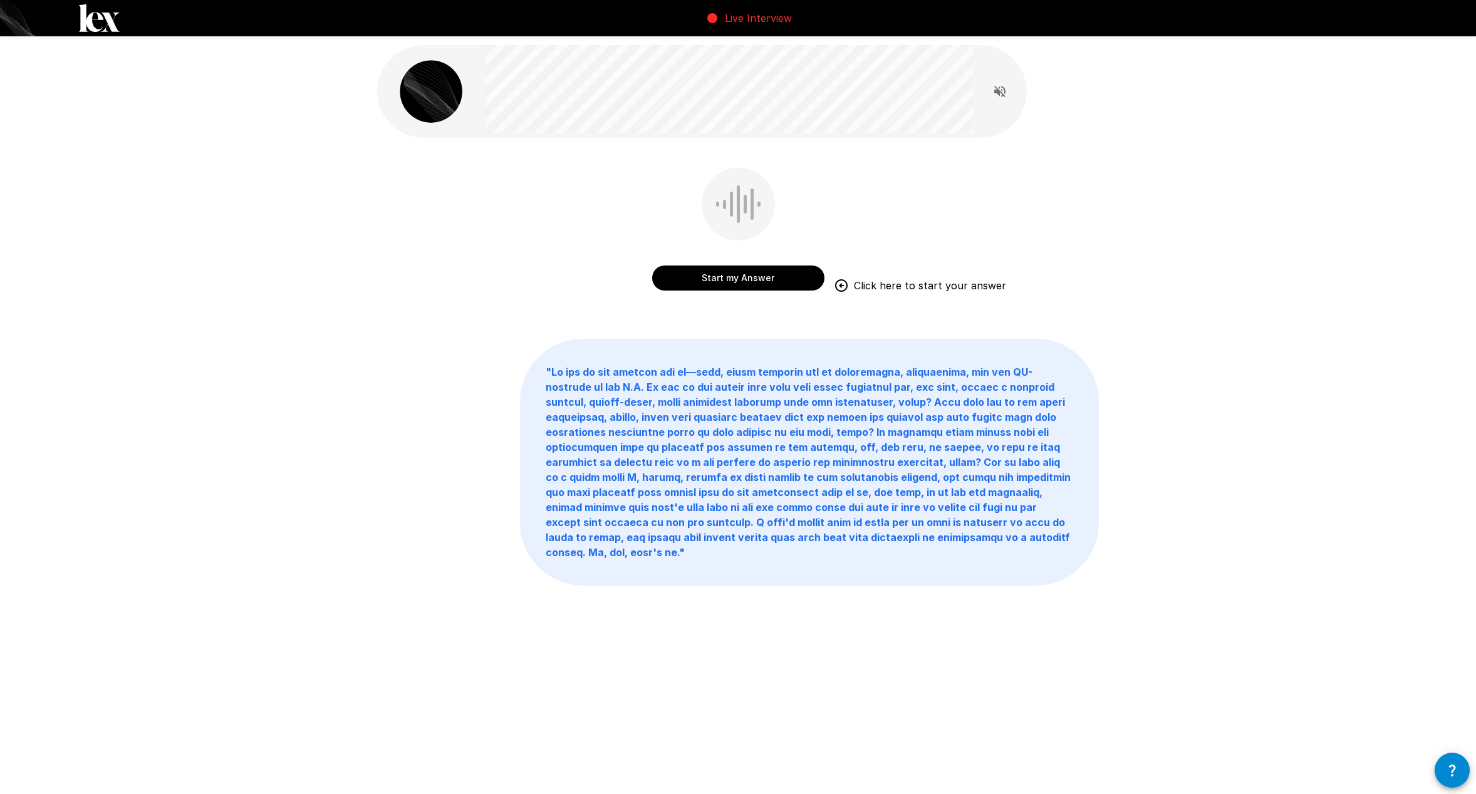
click at [714, 276] on button "Start my Answer" at bounding box center [738, 278] width 172 height 25
click at [710, 269] on button "Stop & Submit" at bounding box center [738, 278] width 172 height 25
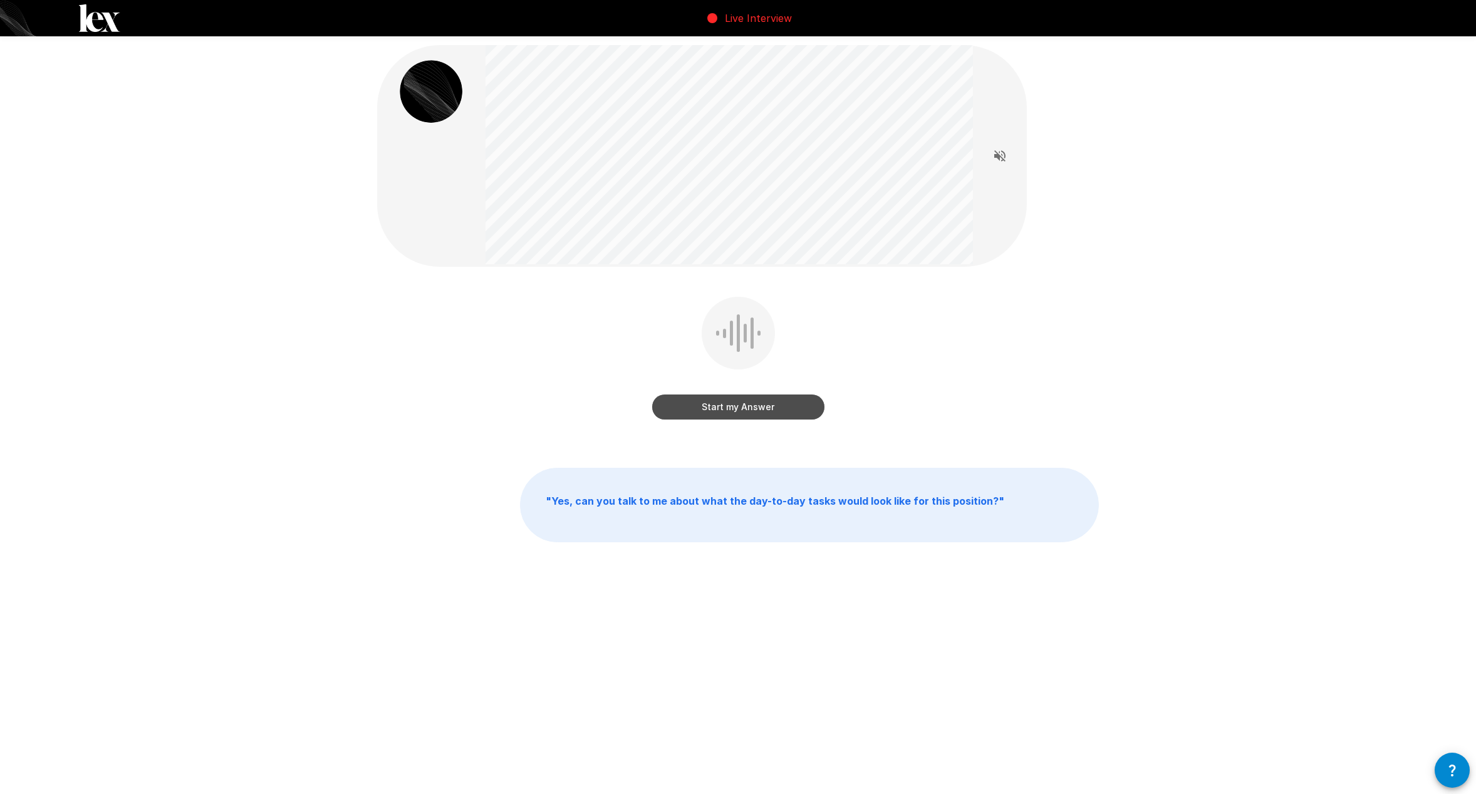
click at [717, 415] on button "Start my Answer" at bounding box center [738, 407] width 172 height 25
click at [745, 399] on button "Stop & Submit" at bounding box center [738, 407] width 172 height 25
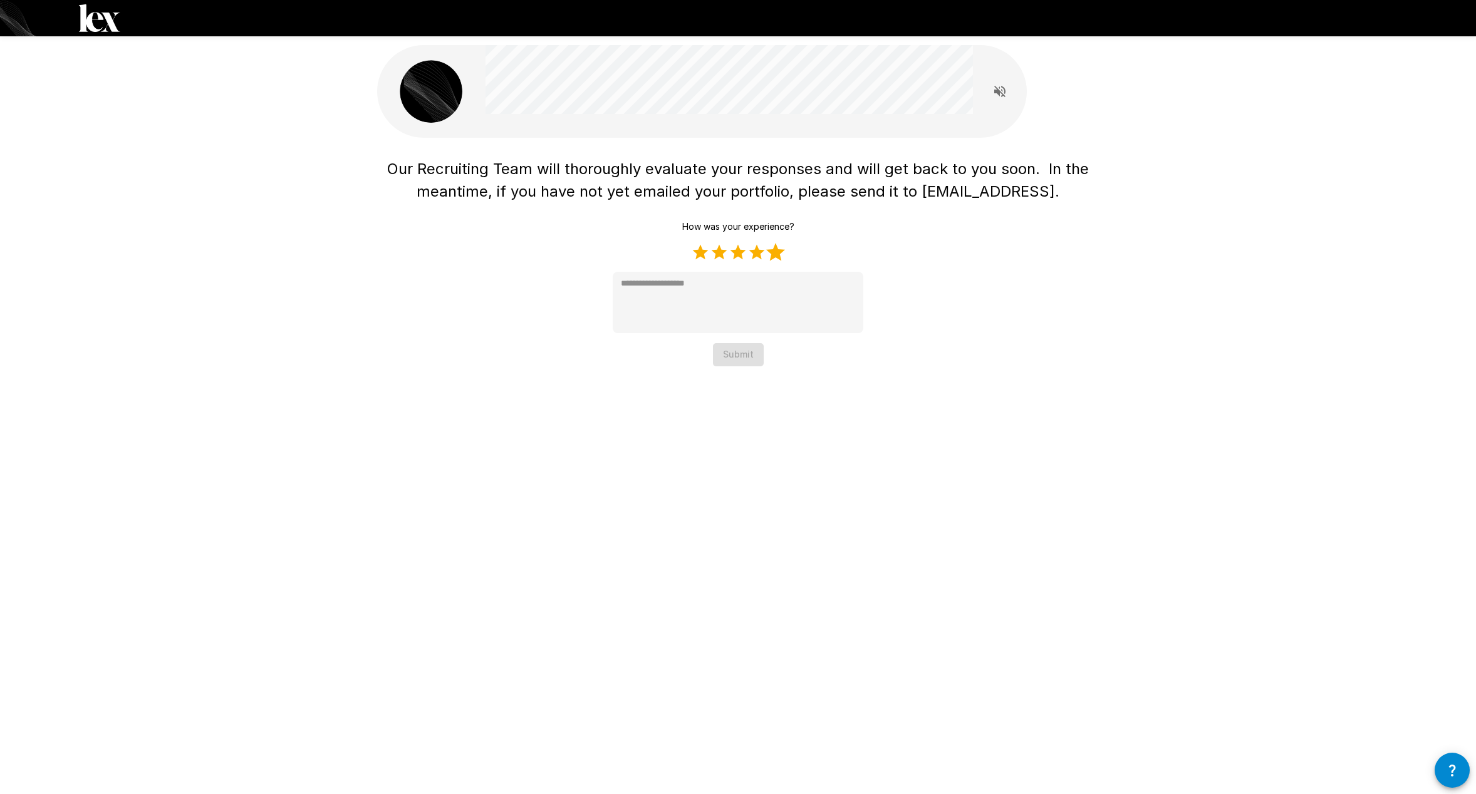
click at [776, 256] on label "5 Stars" at bounding box center [775, 252] width 19 height 19
type textarea "*"
click at [754, 356] on button "Submit" at bounding box center [738, 354] width 51 height 23
